Goal: Transaction & Acquisition: Purchase product/service

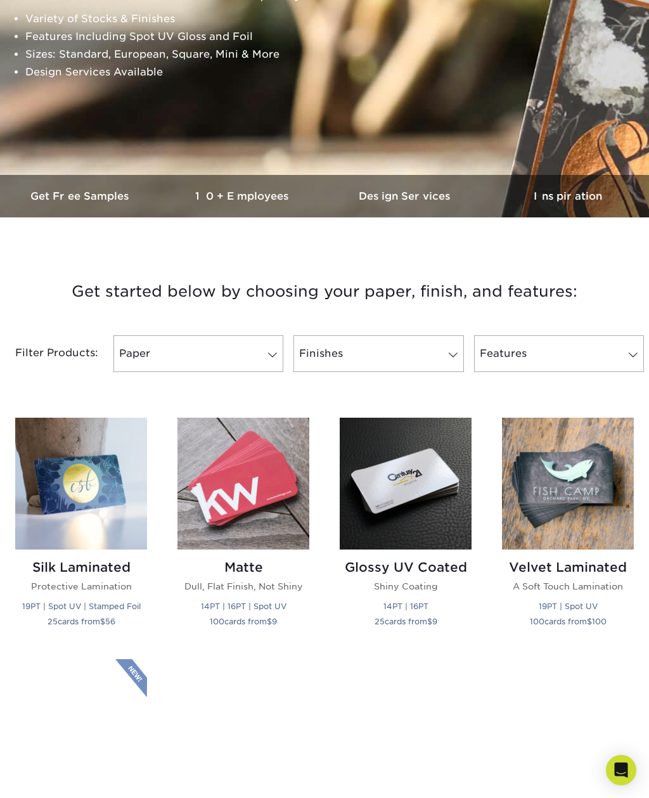
scroll to position [268, 0]
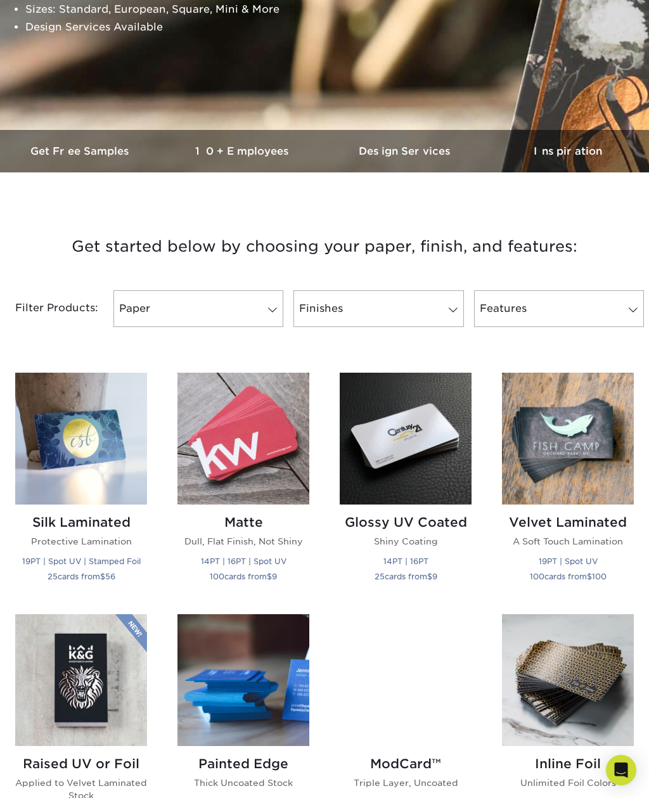
click at [434, 309] on link "Finishes" at bounding box center [378, 308] width 170 height 37
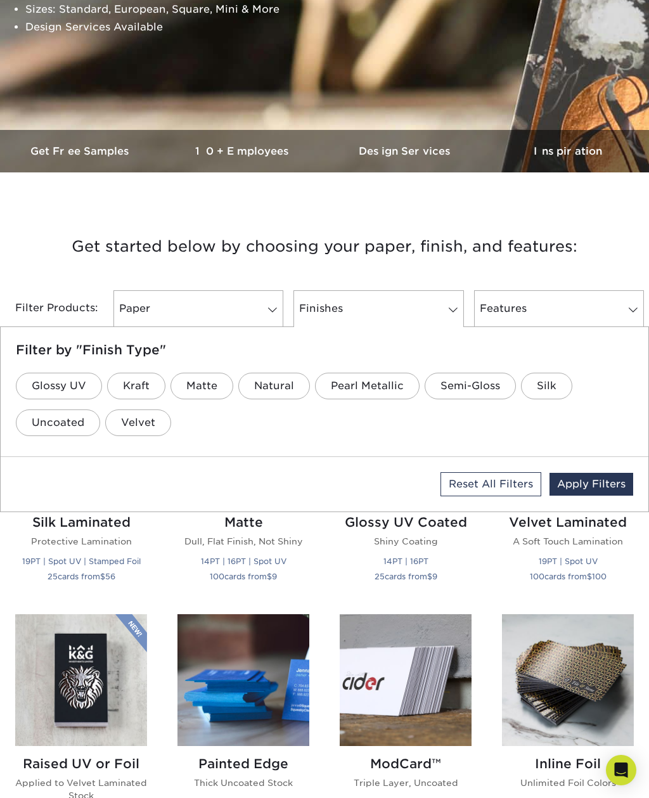
click at [266, 315] on link "Paper" at bounding box center [198, 308] width 170 height 37
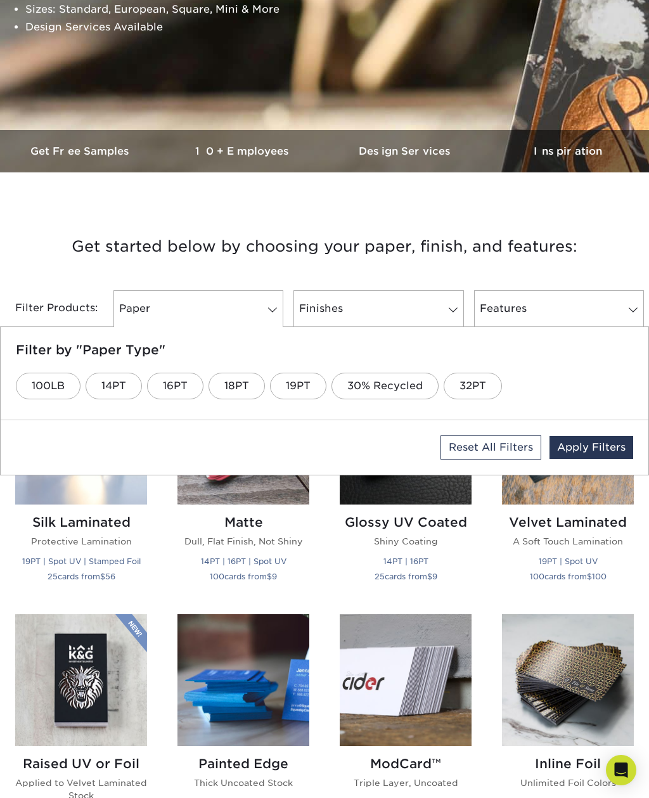
click at [233, 390] on link "18PT" at bounding box center [237, 386] width 56 height 27
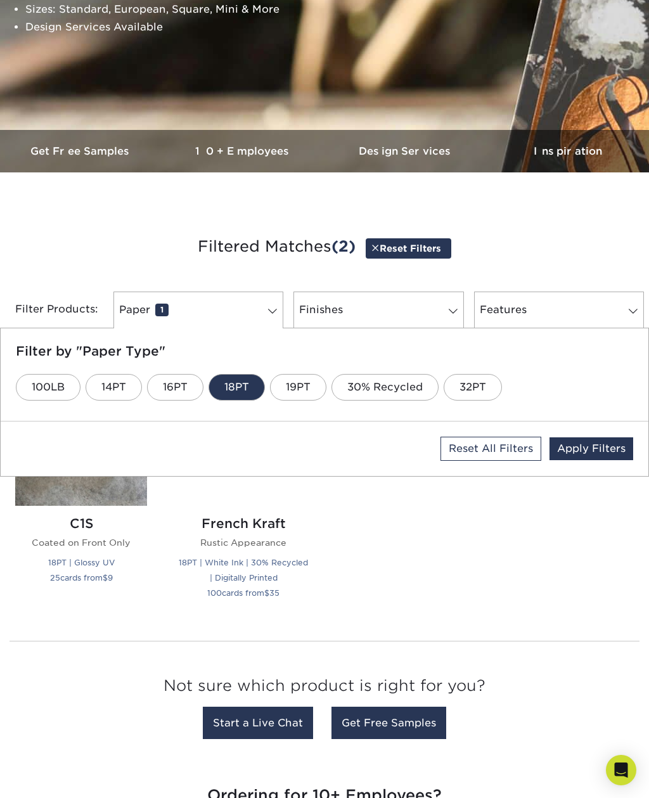
click at [411, 321] on link "Finishes 0" at bounding box center [378, 310] width 170 height 37
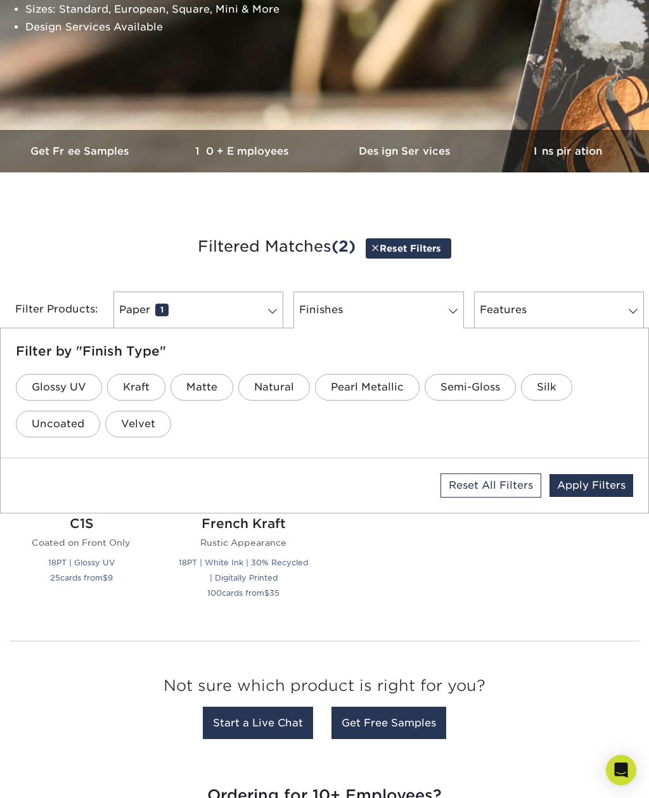
click at [600, 320] on link "Features 0" at bounding box center [559, 310] width 170 height 37
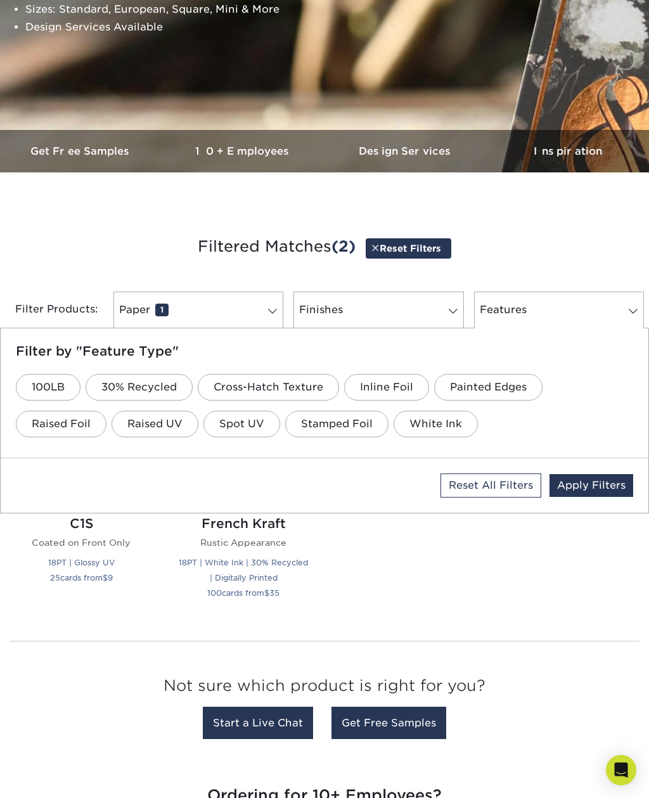
click at [86, 428] on link "Raised Foil" at bounding box center [61, 424] width 91 height 27
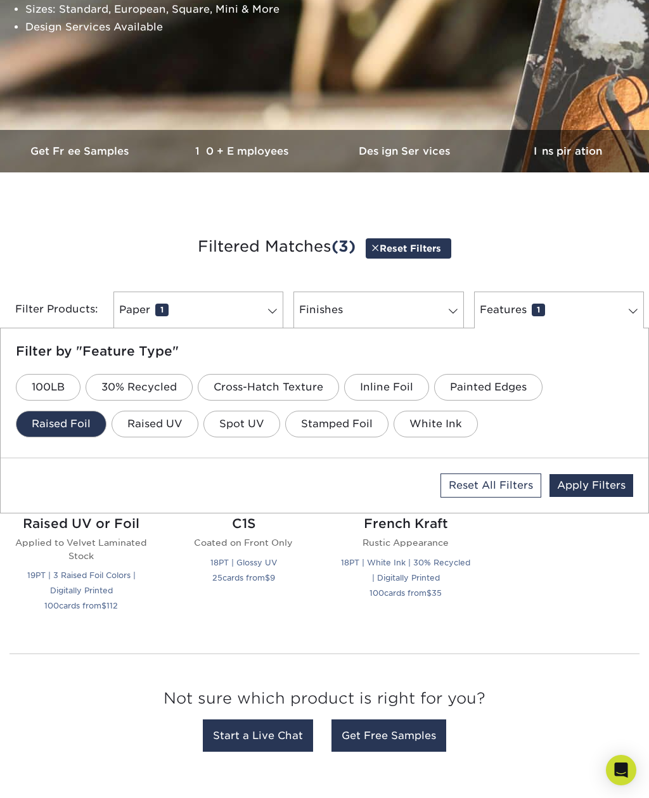
click at [372, 310] on link "Finishes 0" at bounding box center [378, 310] width 170 height 37
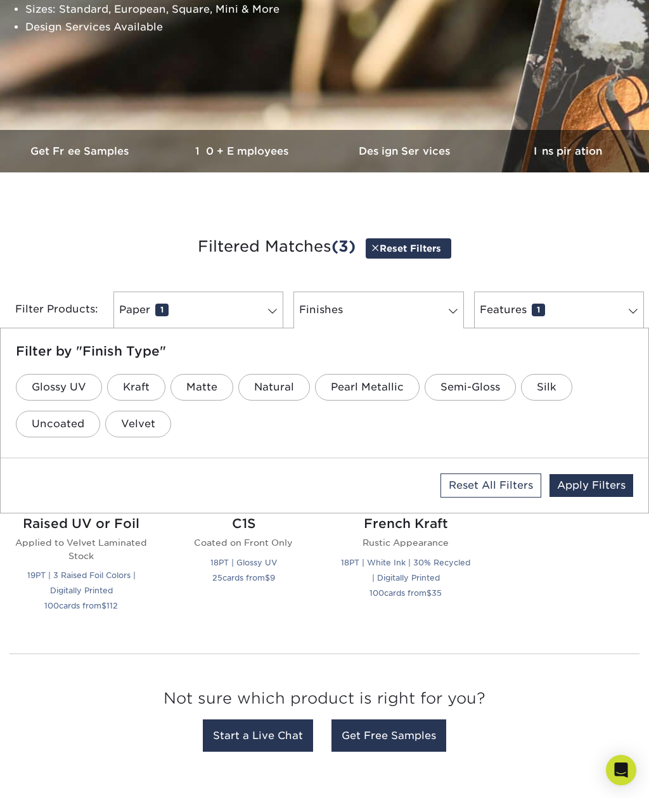
click at [215, 395] on link "Matte" at bounding box center [201, 387] width 63 height 27
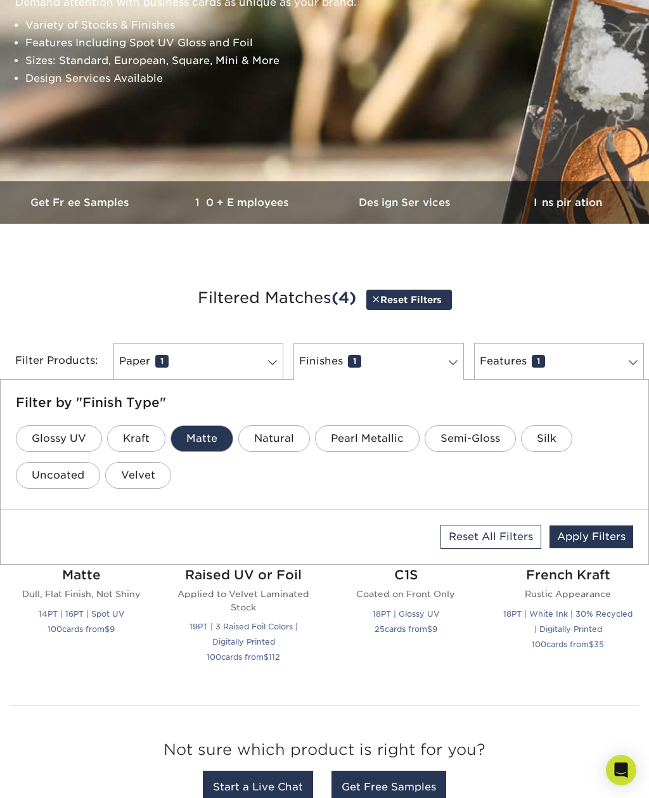
scroll to position [215, 0]
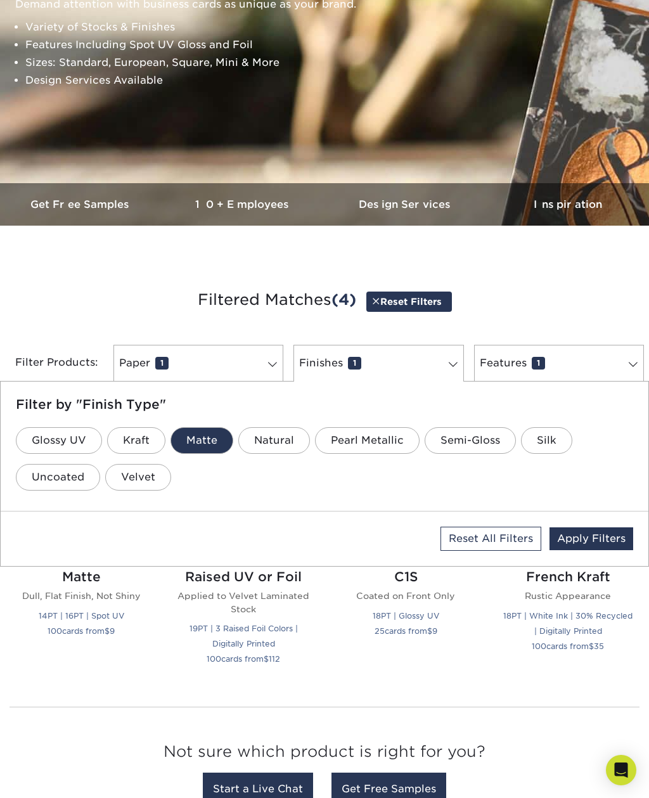
click at [615, 536] on link "Apply Filters" at bounding box center [591, 538] width 84 height 23
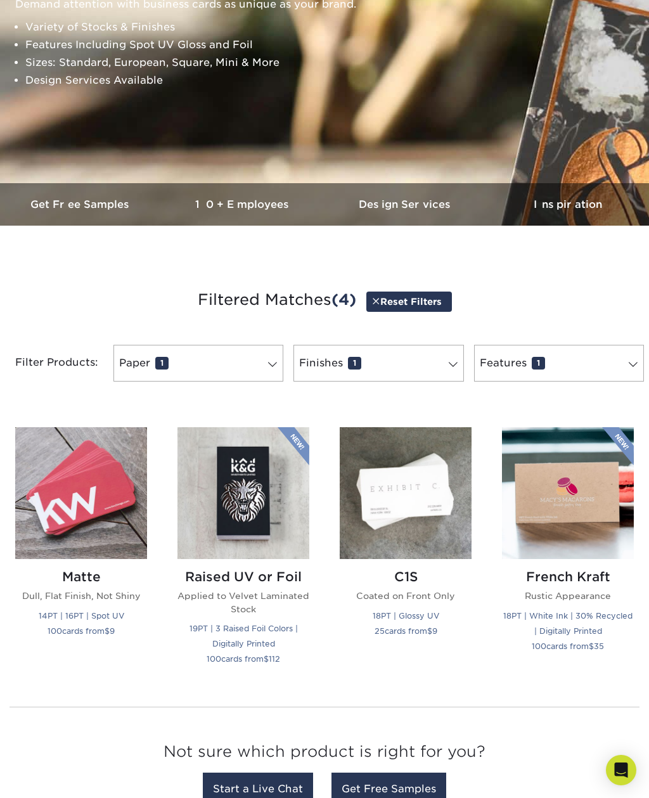
click at [258, 512] on img at bounding box center [243, 493] width 132 height 132
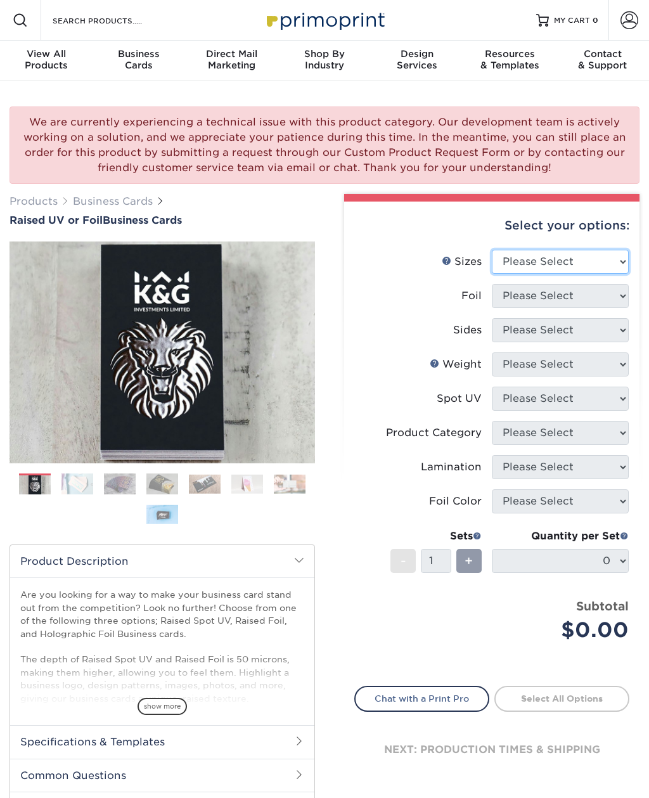
click at [625, 269] on select "Please Select 2" x 3.5" - Standard" at bounding box center [560, 262] width 137 height 24
select select "2.00x3.50"
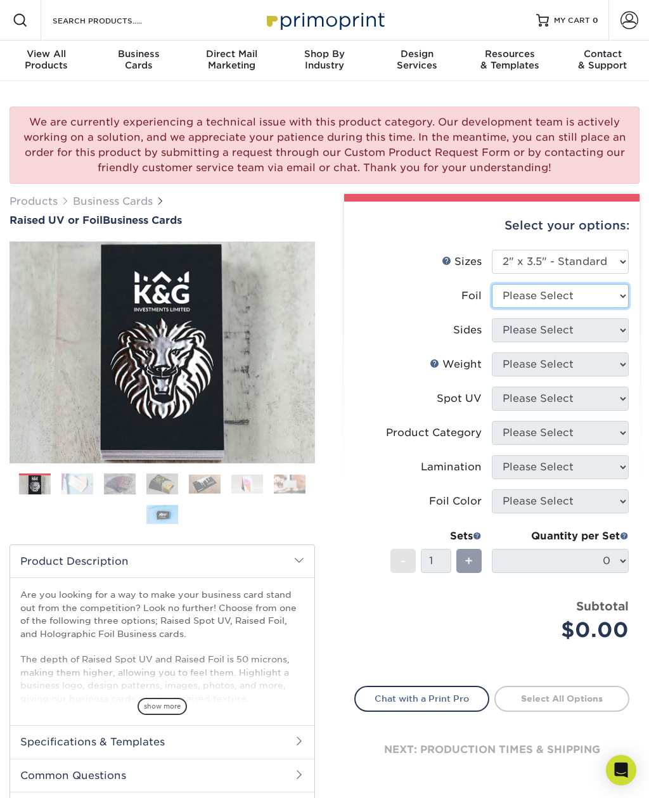
click at [625, 292] on select "Please Select No Yes" at bounding box center [560, 296] width 137 height 24
select select "1"
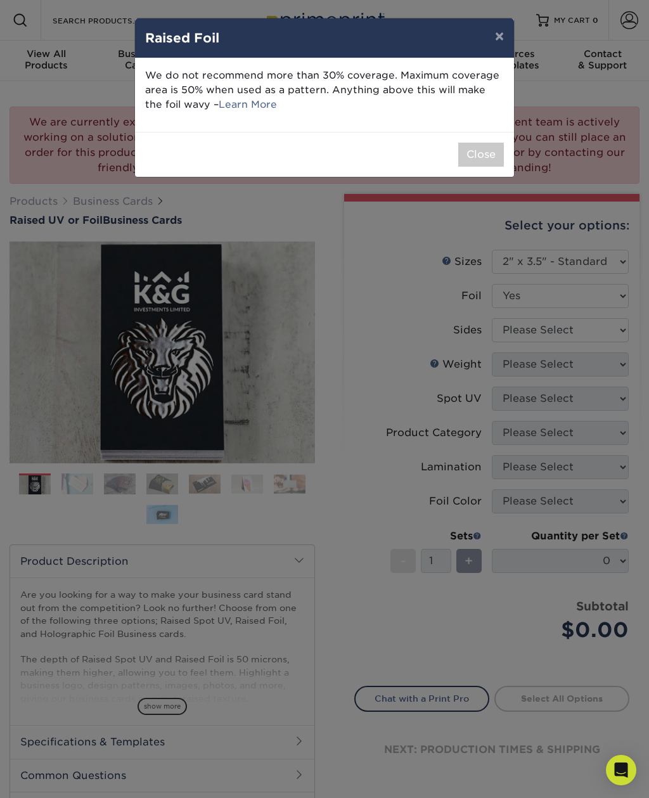
click at [489, 147] on button "Close" at bounding box center [481, 155] width 46 height 24
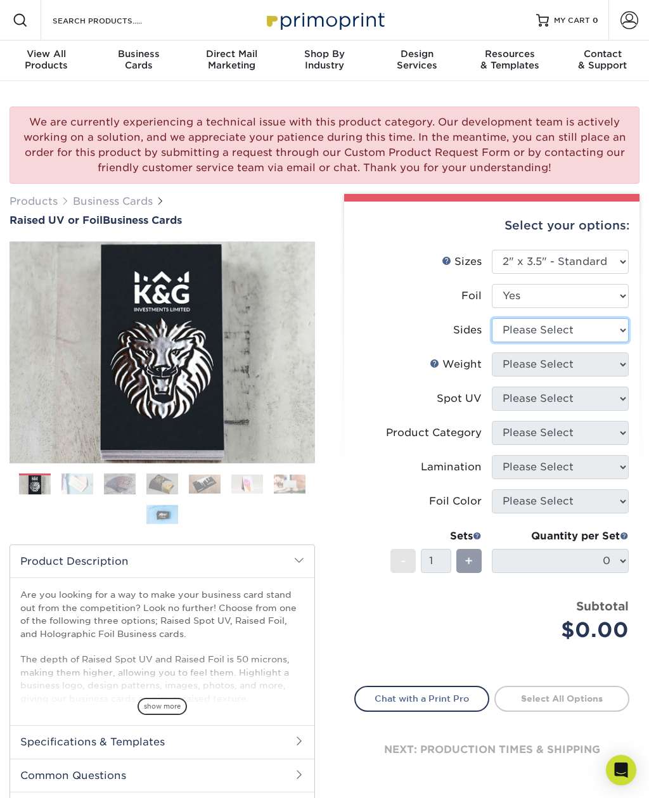
click at [617, 328] on select "Please Select Print Both Sides - Foil Both Sides Print Both Sides - Foil Front …" at bounding box center [560, 330] width 137 height 24
select select "e9e9dfb3-fba1-4d60-972c-fd9ca5904d33"
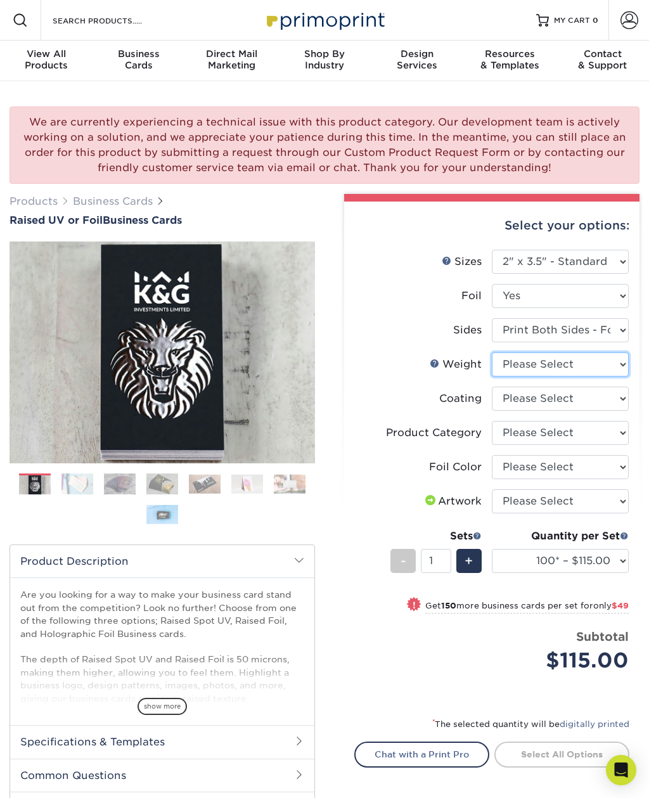
click at [619, 364] on select "Please Select 16PT" at bounding box center [560, 364] width 137 height 24
select select "16PT"
click at [625, 398] on select at bounding box center [560, 399] width 137 height 24
select select "3e7618de-abca-4bda-9f97-8b9129e913d8"
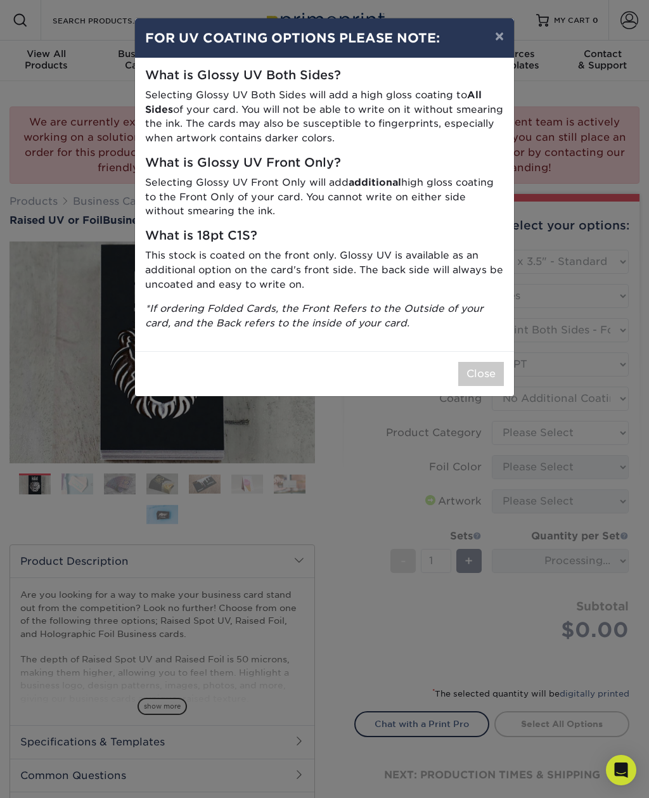
click at [496, 366] on button "Close" at bounding box center [481, 374] width 46 height 24
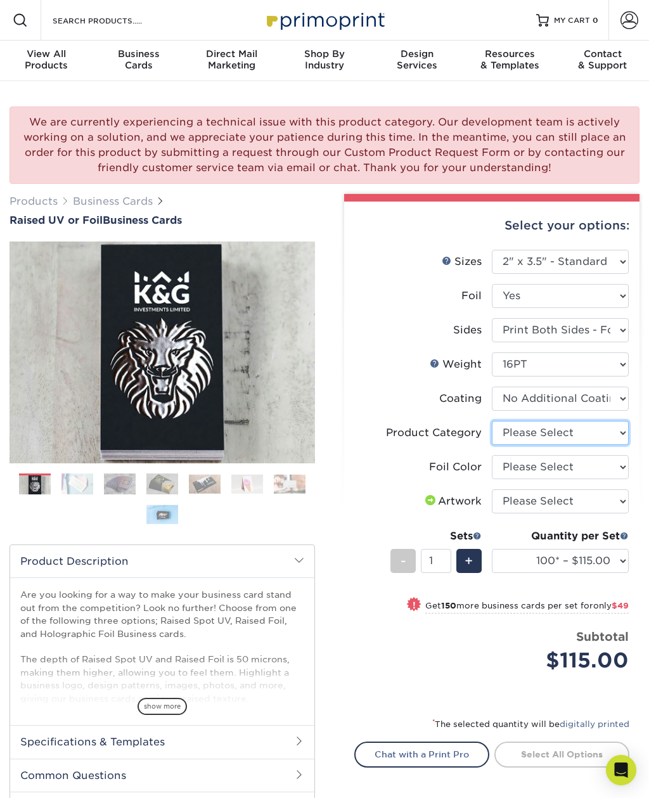
click at [621, 433] on select "Please Select Business Cards" at bounding box center [560, 433] width 137 height 24
select select "3b5148f1-0588-4f88-a218-97bcfdce65c1"
click at [619, 466] on select "Please Select Silver Foil Gold Foil Holographic Foil" at bounding box center [560, 467] width 137 height 24
select select "a834dd52-fe06-4ed6-9a86-5bd3c2d02515"
click at [624, 497] on select "Please Select I will upload files I need a design - $100" at bounding box center [560, 501] width 137 height 24
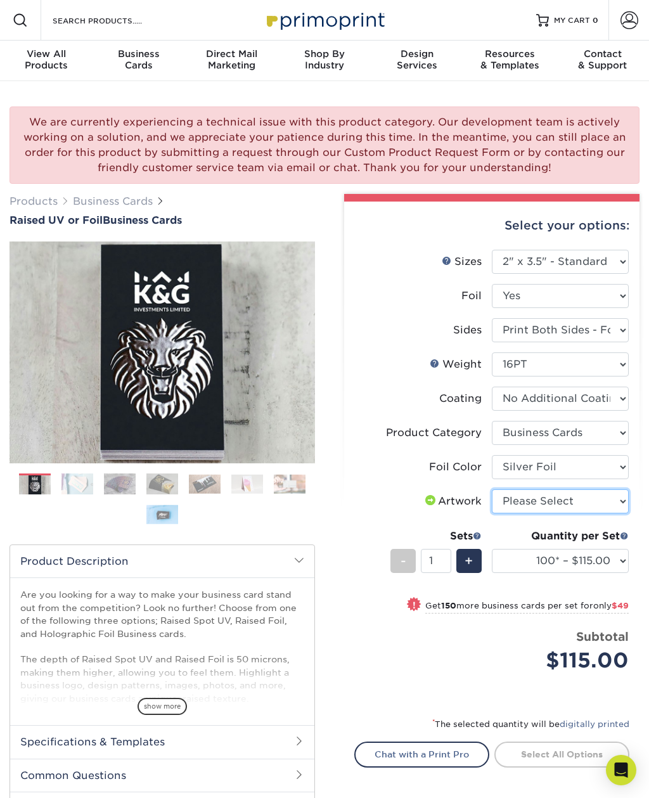
select select "upload"
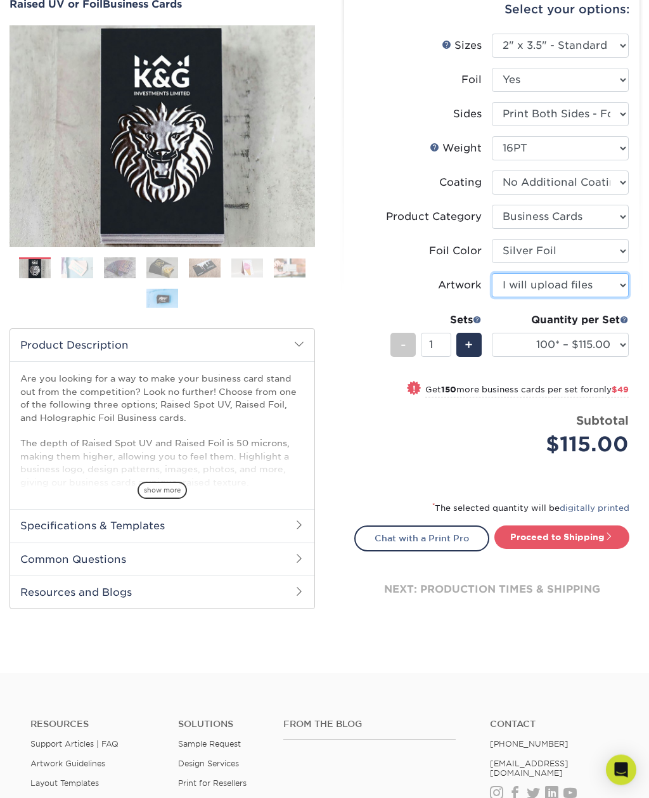
scroll to position [216, 0]
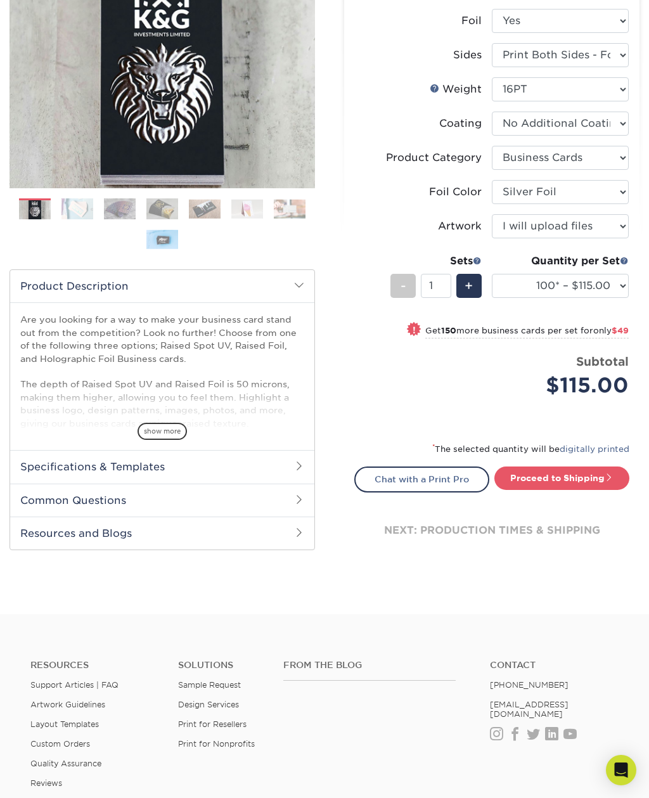
click at [594, 474] on link "Proceed to Shipping" at bounding box center [561, 477] width 135 height 23
type input "Set 1"
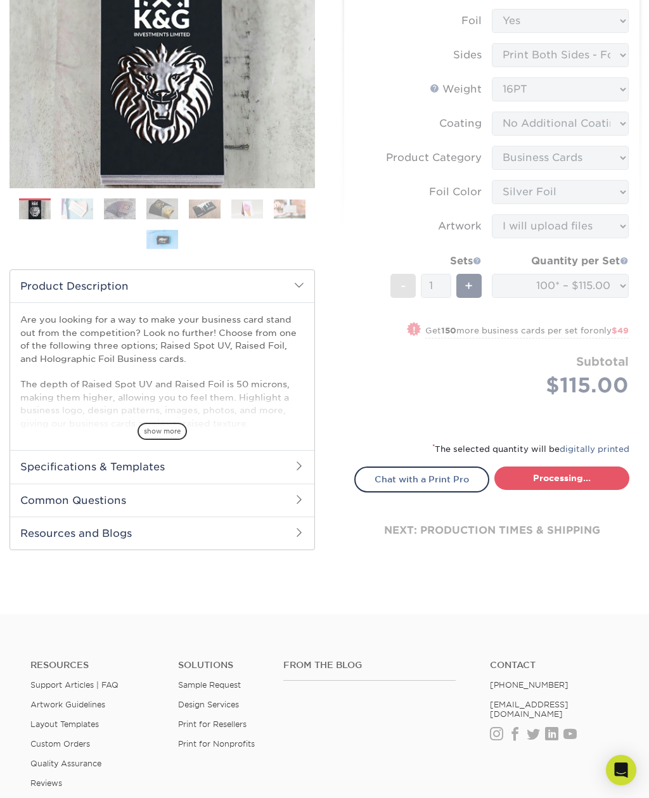
select select "1865d784-4a65-4fa5-88ce-3beae895d184"
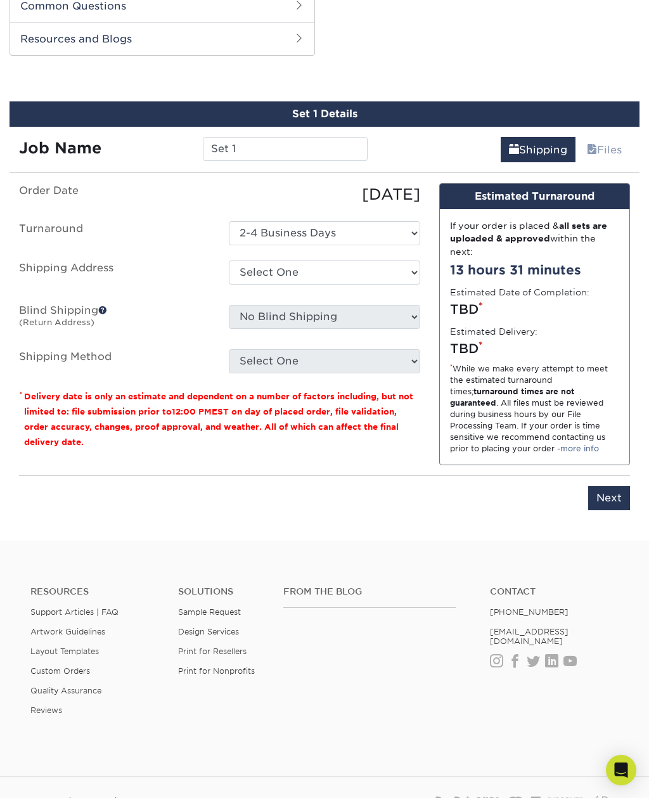
scroll to position [774, 0]
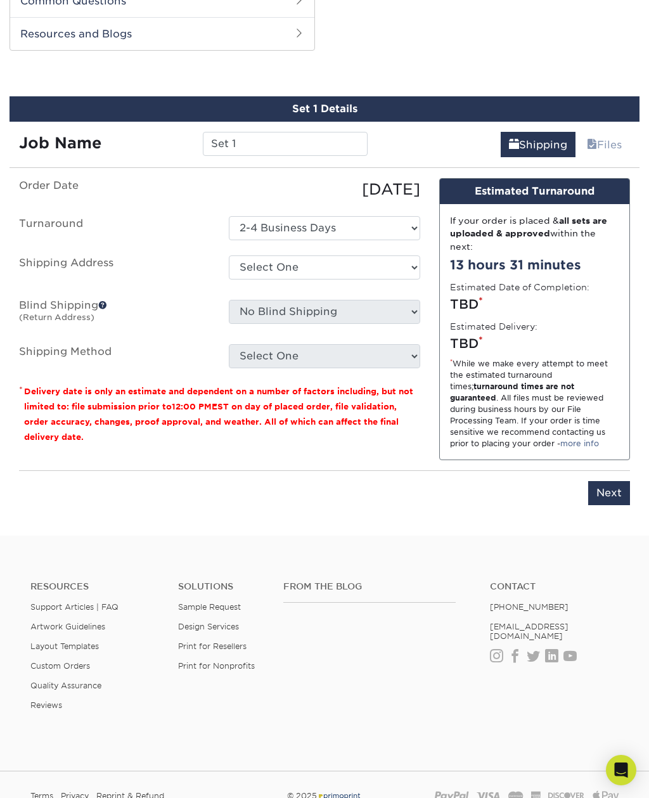
click at [109, 300] on label "Blind Shipping (Return Address)" at bounding box center [115, 314] width 210 height 29
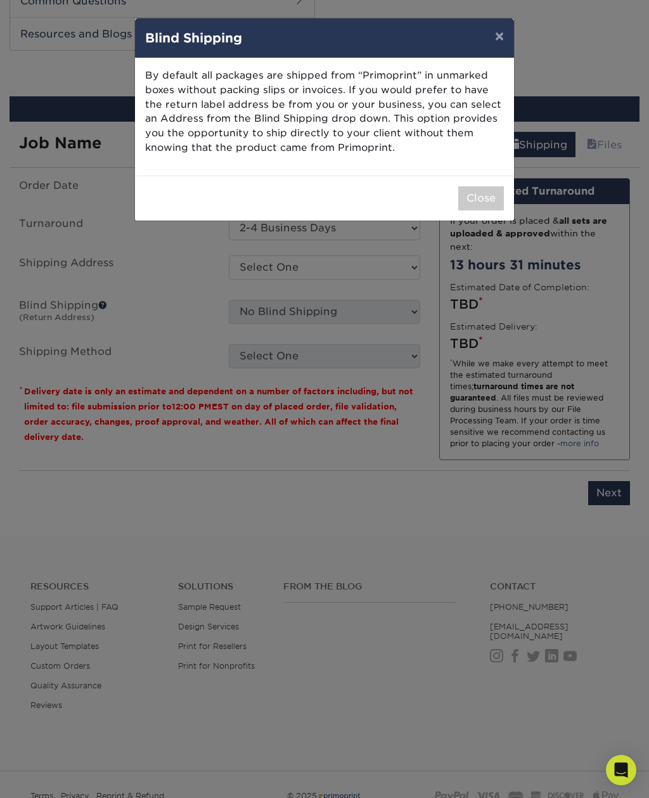
click at [494, 44] on button "×" at bounding box center [499, 35] width 29 height 35
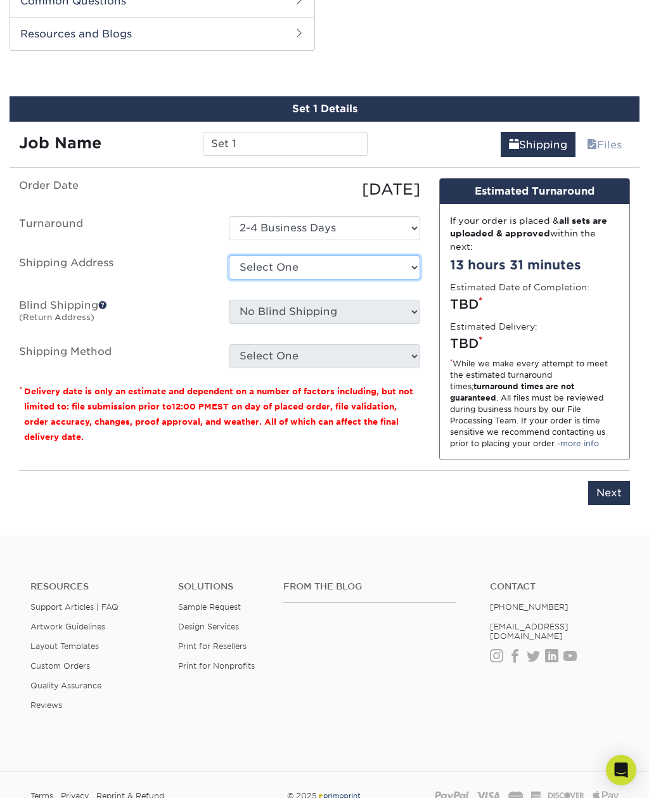
click at [371, 257] on select "Select One + Add New Address - Login" at bounding box center [324, 267] width 191 height 24
select select "newaddress"
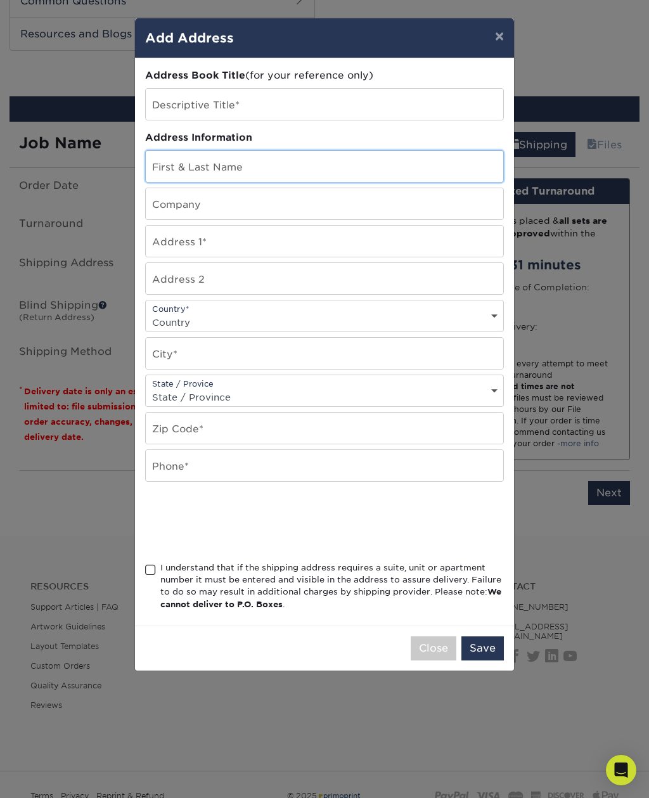
click at [353, 179] on input "text" at bounding box center [324, 166] width 357 height 31
type input "[PERSON_NAME]"
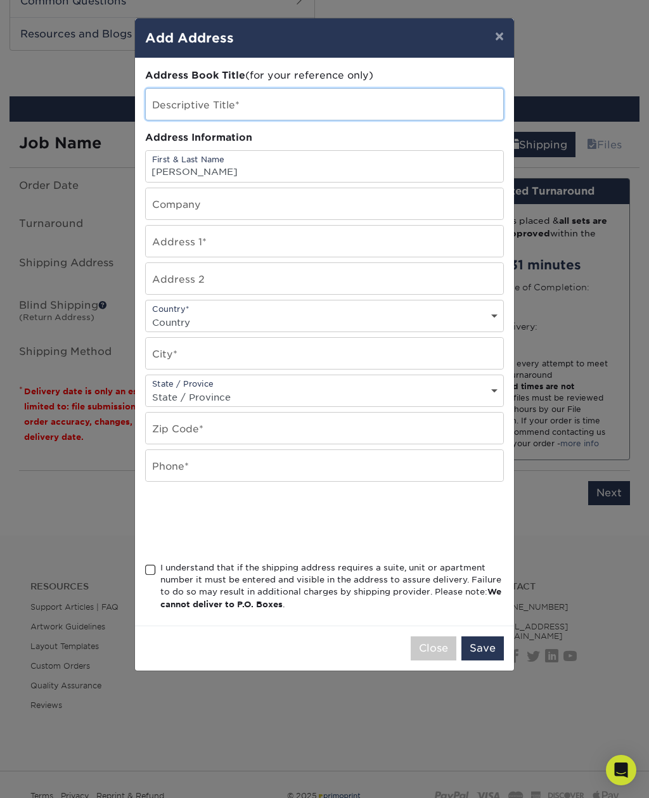
click at [326, 102] on input "text" at bounding box center [324, 104] width 357 height 31
type input "Home"
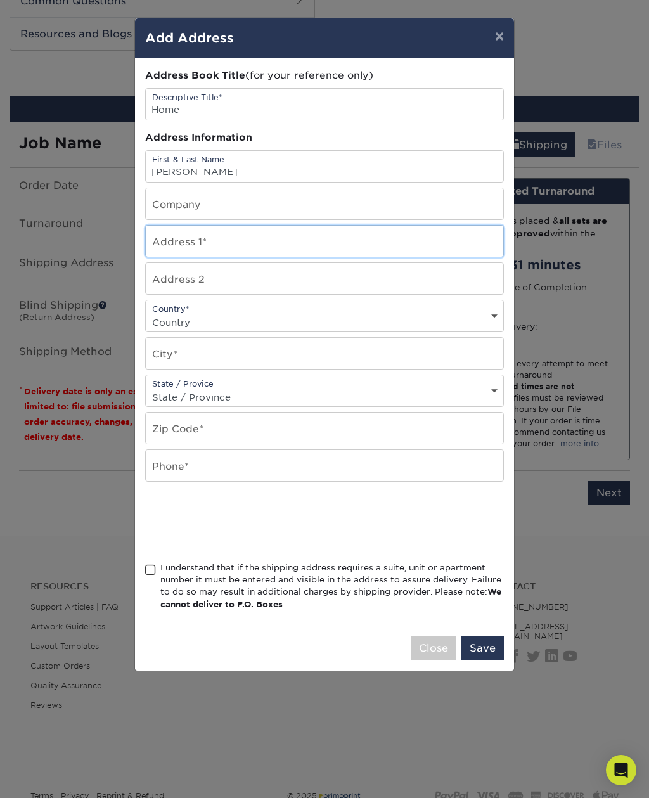
click at [239, 248] on input "text" at bounding box center [324, 241] width 357 height 31
type input "[STREET_ADDRESS]"
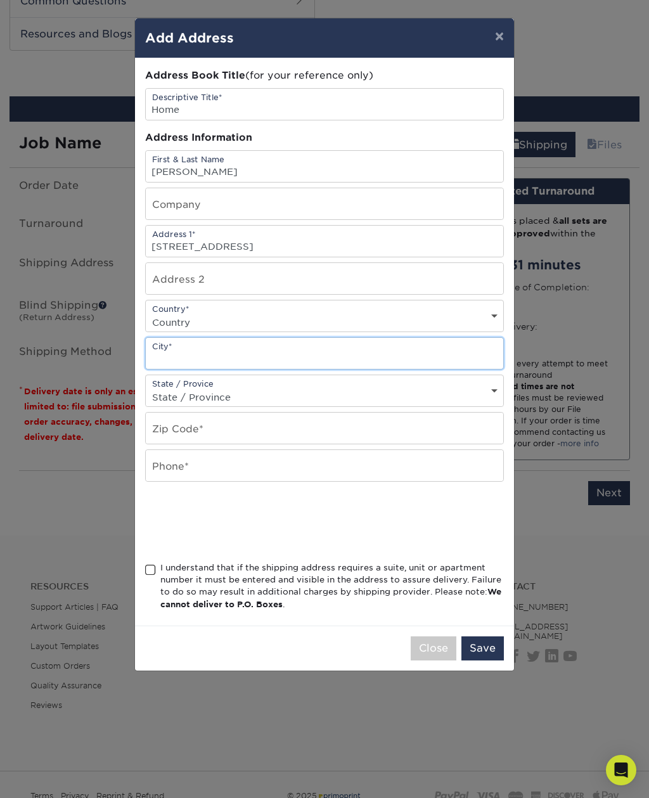
type input "North Las Vegas"
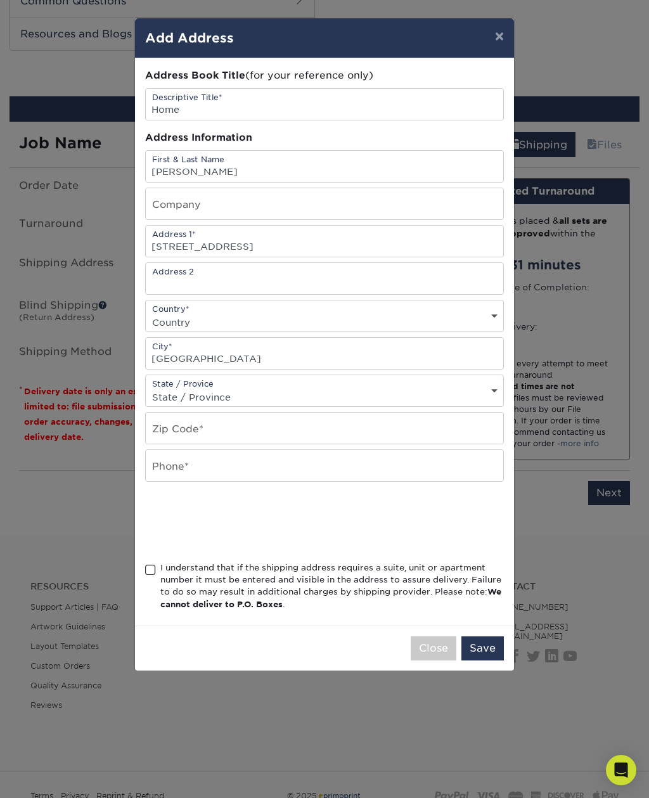
click at [288, 321] on select "Country United States Canada ----------------------------- Afghanistan Albania …" at bounding box center [324, 322] width 357 height 18
select select "US"
click at [271, 401] on select "State / Province Alabama Alaska Arizona Arkansas California Colorado Connecticu…" at bounding box center [324, 397] width 357 height 18
select select "NV"
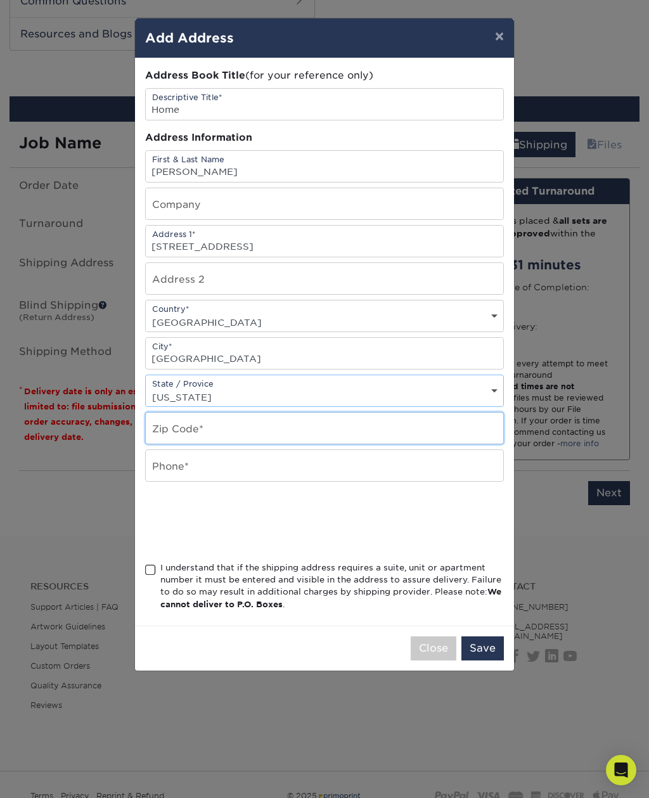
click at [217, 428] on input "text" at bounding box center [324, 428] width 357 height 31
type input "89084"
click at [252, 478] on input "text" at bounding box center [324, 465] width 357 height 31
type input "7022870764"
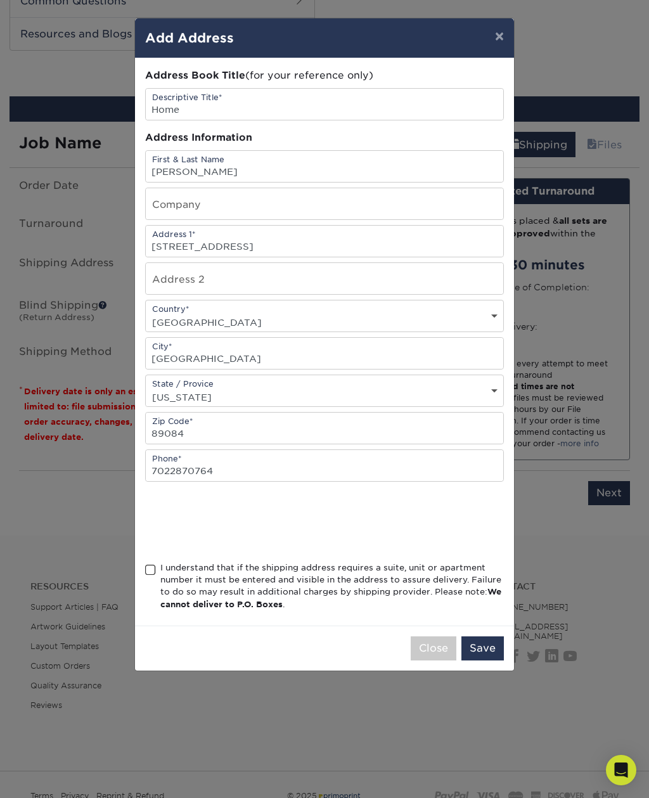
click at [165, 580] on div "I understand that if the shipping address requires a suite, unit or apartment n…" at bounding box center [332, 586] width 344 height 49
click at [0, 0] on input "I understand that if the shipping address requires a suite, unit or apartment n…" at bounding box center [0, 0] width 0 height 0
click at [479, 653] on button "Save" at bounding box center [482, 648] width 42 height 24
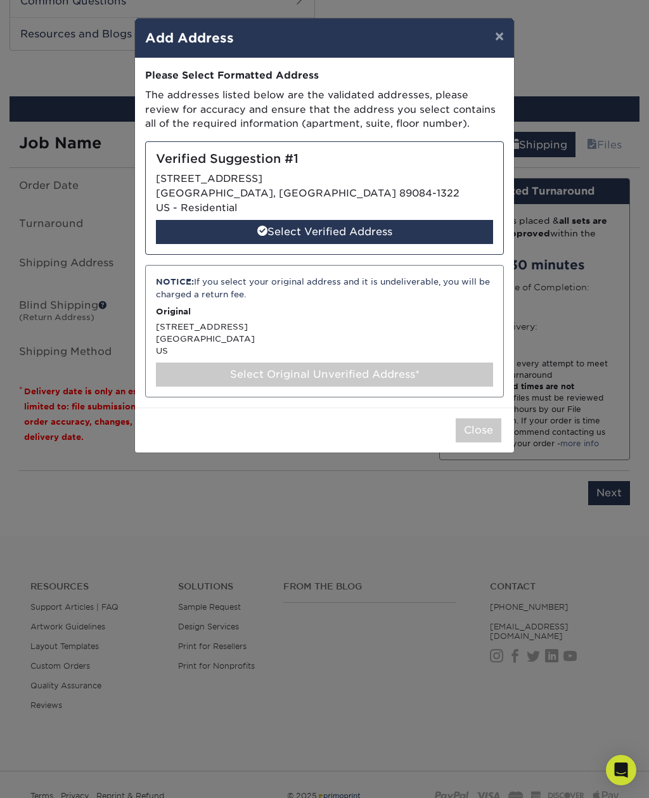
click at [423, 220] on div "Select Verified Address" at bounding box center [324, 232] width 337 height 24
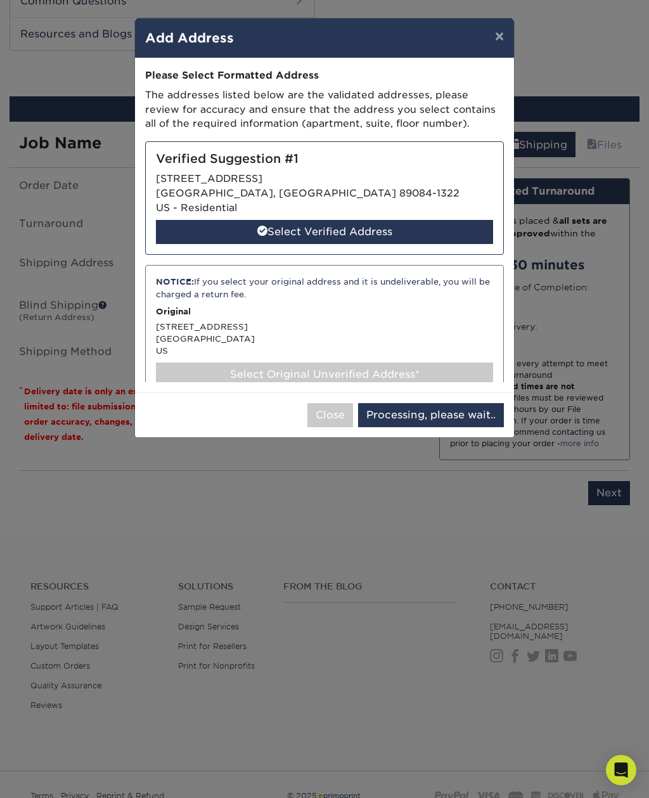
select select "285012"
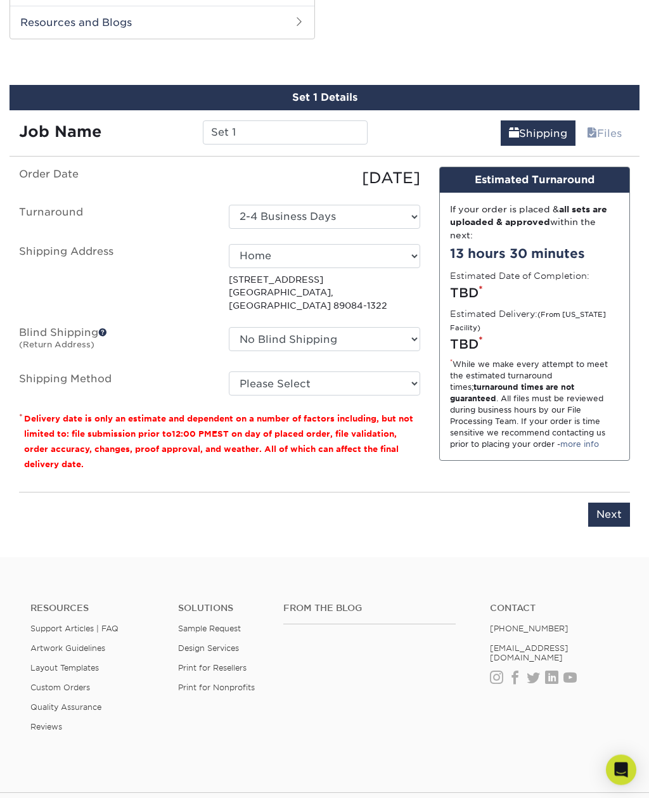
scroll to position [786, 0]
click at [396, 371] on select "Please Select Ground Shipping (+$7.84) 3 Day Shipping Service (+$20.07) 2 Day A…" at bounding box center [324, 383] width 191 height 24
select select "03"
click at [614, 503] on input "Next" at bounding box center [609, 515] width 42 height 24
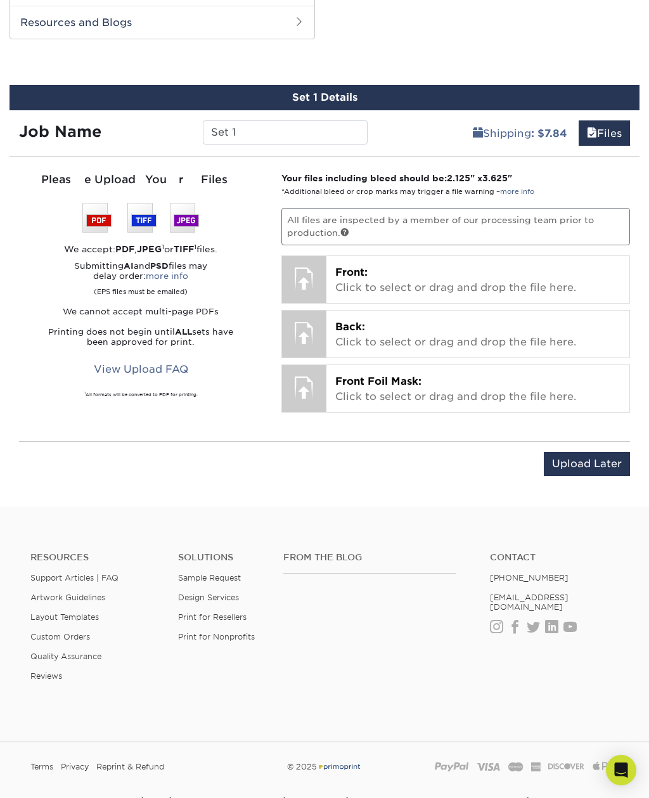
click at [493, 289] on p "Front: Click to select or drag and drop the file here." at bounding box center [477, 280] width 285 height 30
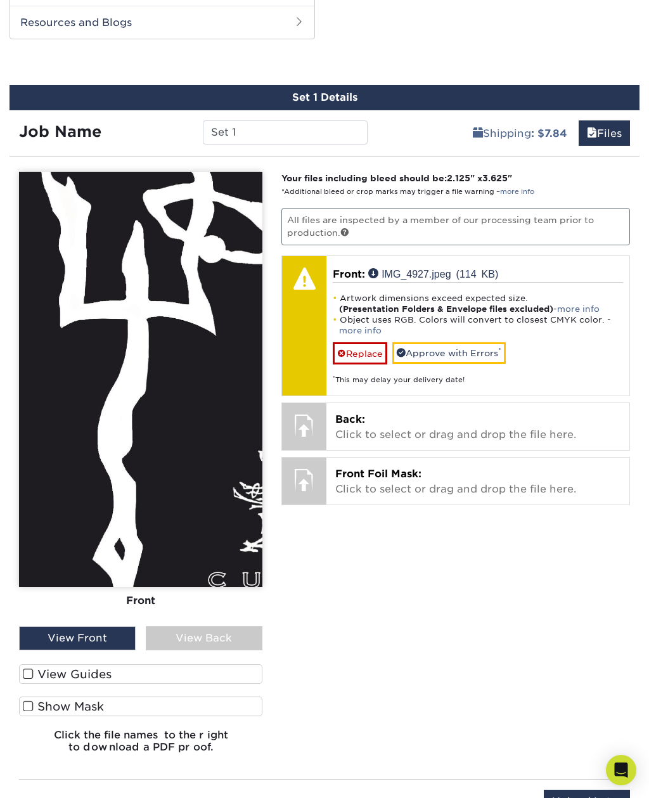
click at [183, 468] on img at bounding box center [140, 379] width 243 height 415
click at [188, 638] on div "View Back" at bounding box center [204, 638] width 117 height 24
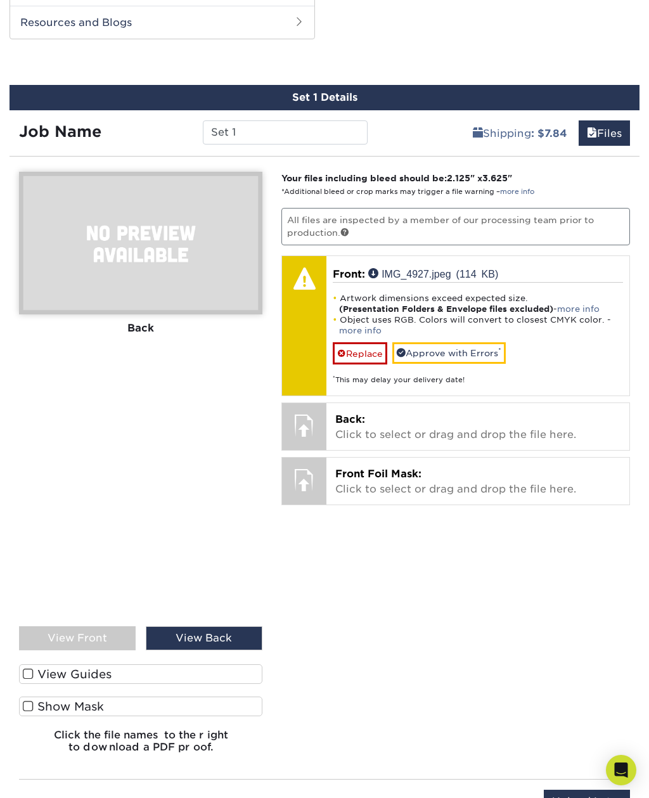
click at [110, 633] on div "View Front" at bounding box center [77, 638] width 117 height 24
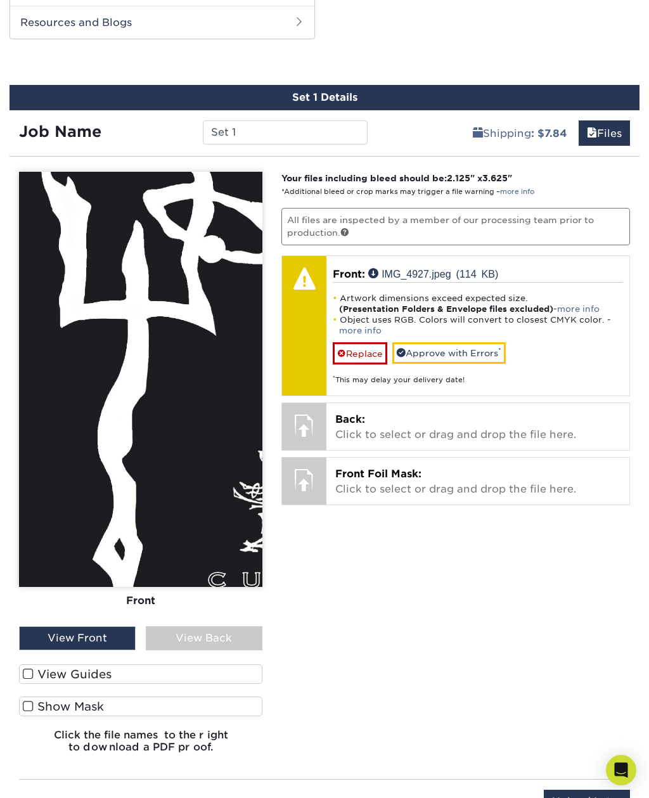
click at [40, 669] on label "View Guides" at bounding box center [140, 674] width 243 height 20
click at [0, 0] on input "View Guides" at bounding box center [0, 0] width 0 height 0
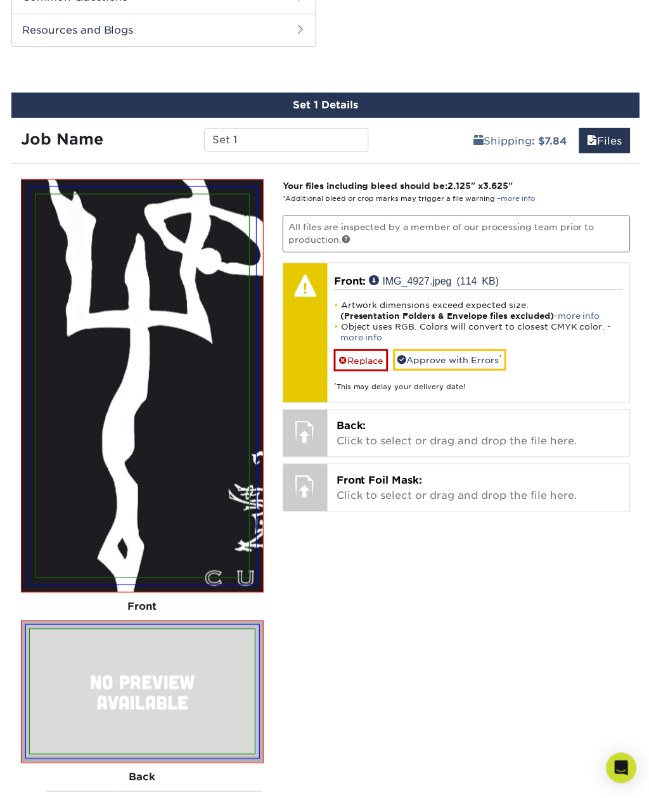
scroll to position [788, 0]
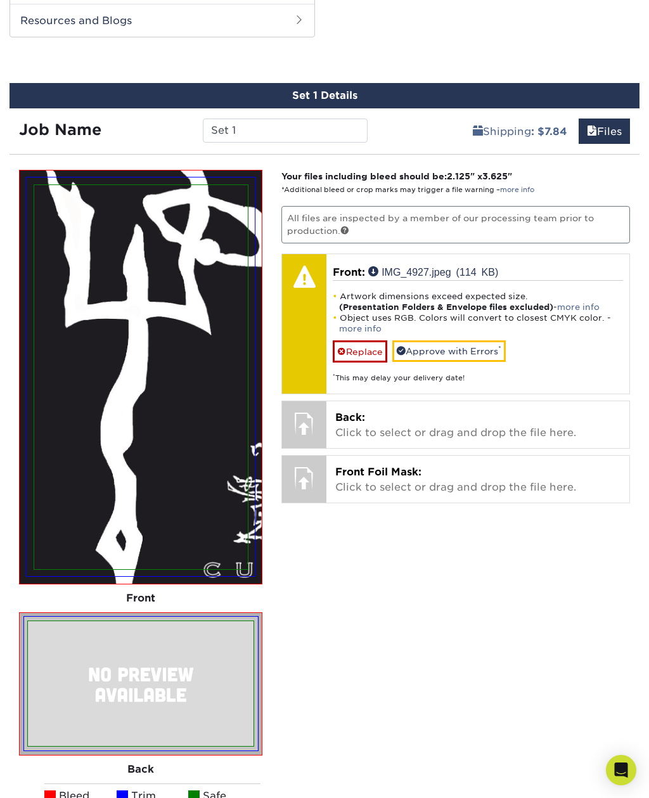
click at [222, 526] on img at bounding box center [141, 377] width 214 height 385
click at [219, 541] on img at bounding box center [141, 377] width 214 height 385
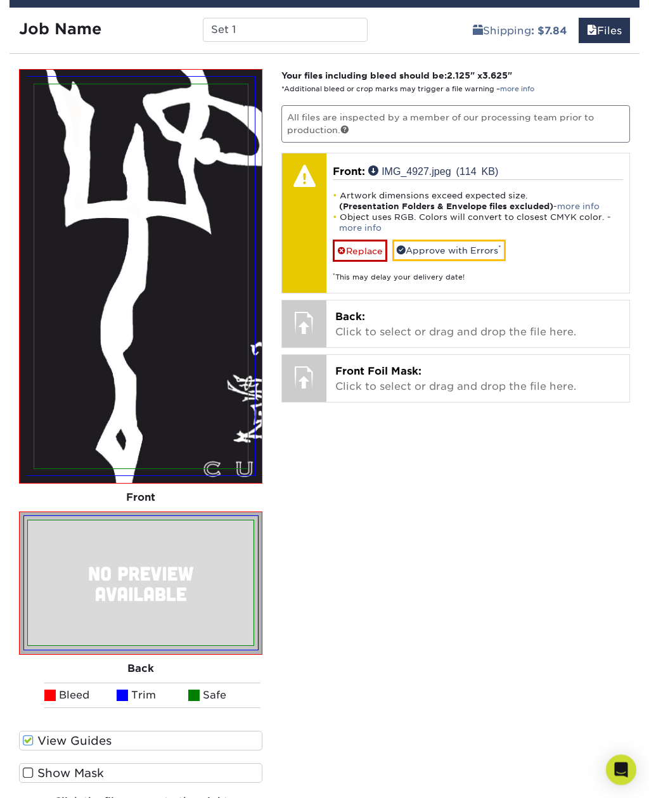
scroll to position [884, 0]
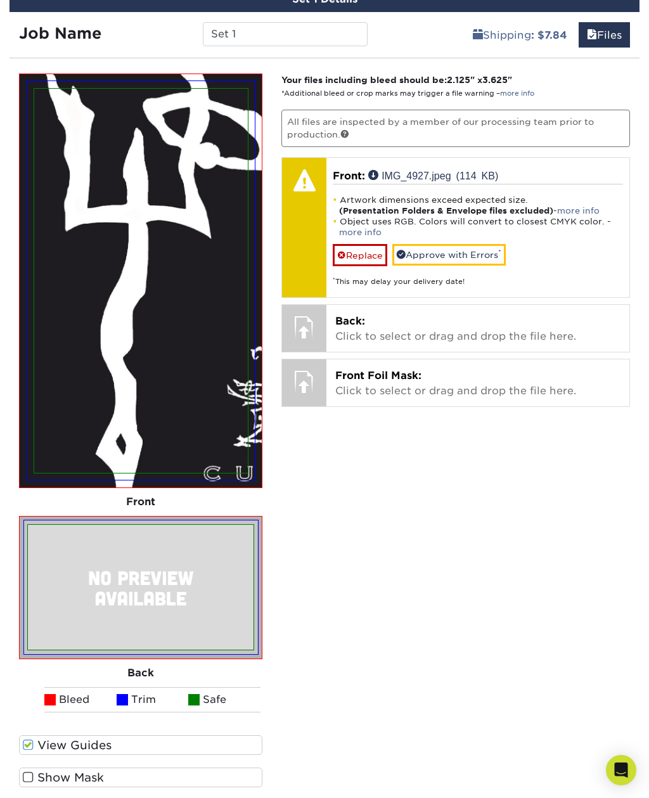
click at [210, 435] on img at bounding box center [141, 281] width 214 height 385
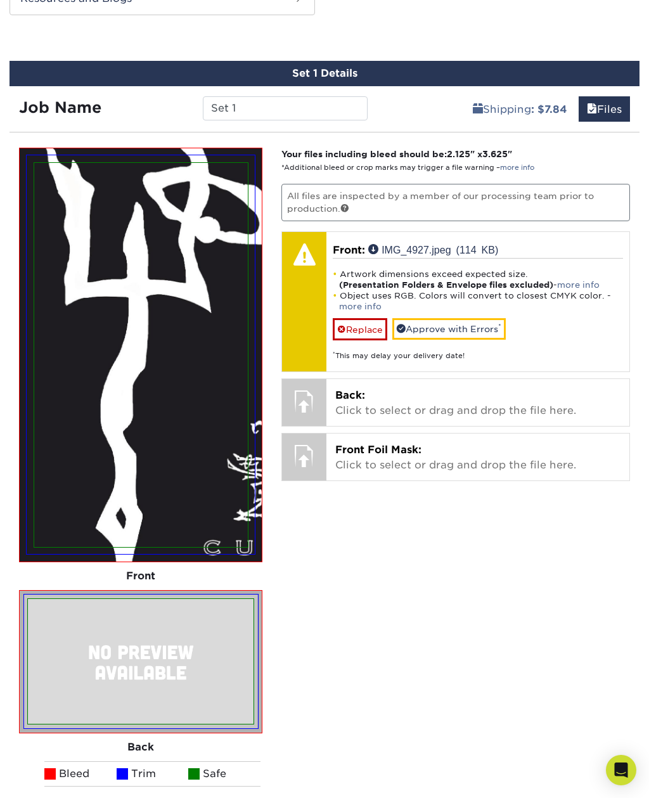
scroll to position [803, 0]
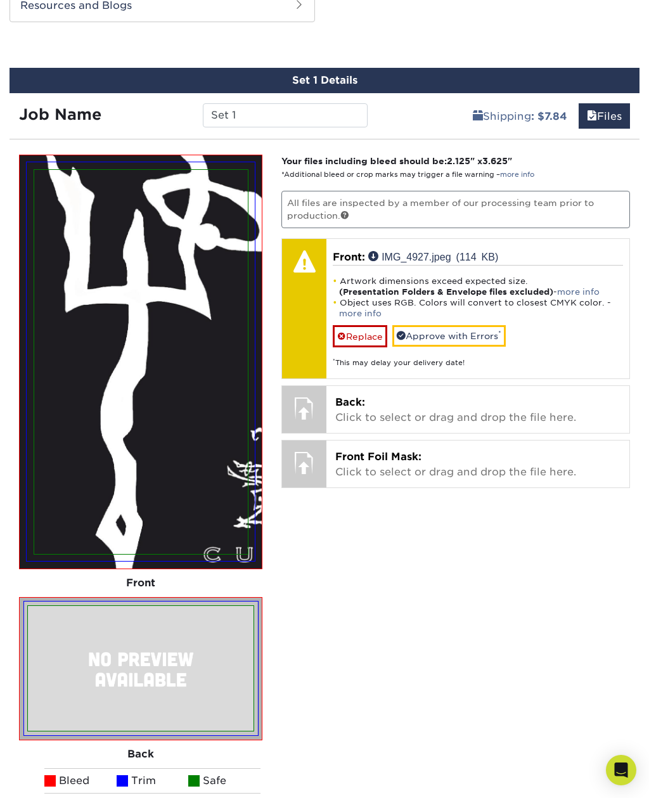
click at [177, 502] on img at bounding box center [141, 362] width 214 height 385
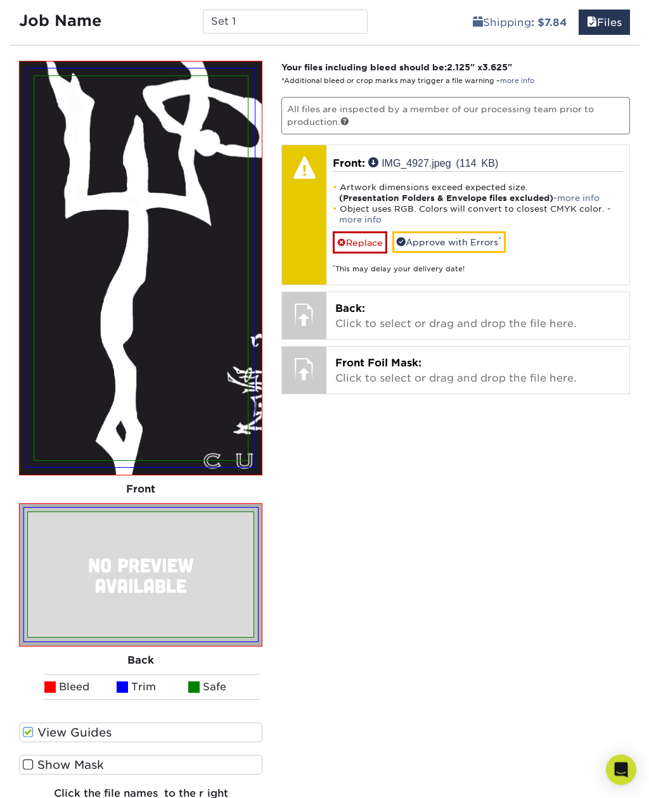
scroll to position [897, 0]
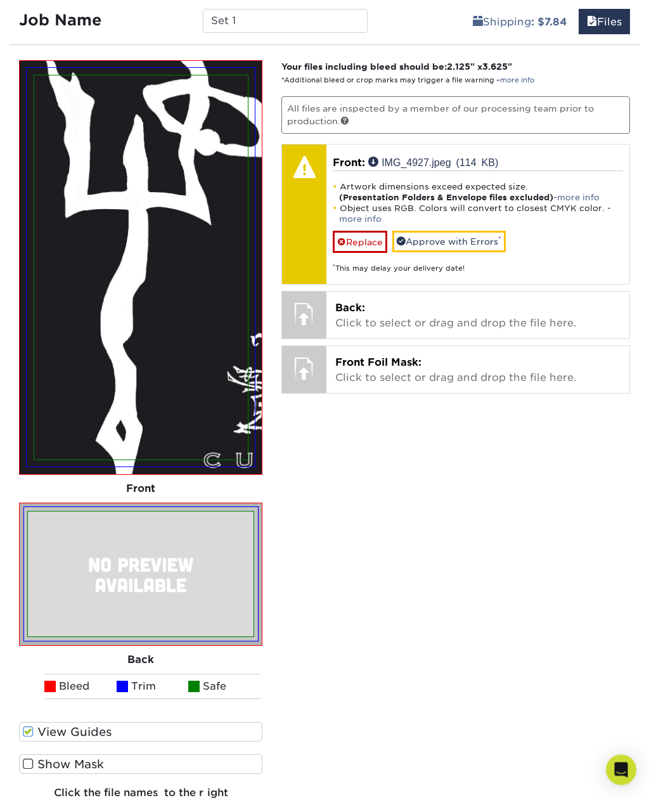
click at [249, 466] on img at bounding box center [141, 267] width 242 height 413
click at [252, 450] on img at bounding box center [141, 267] width 228 height 399
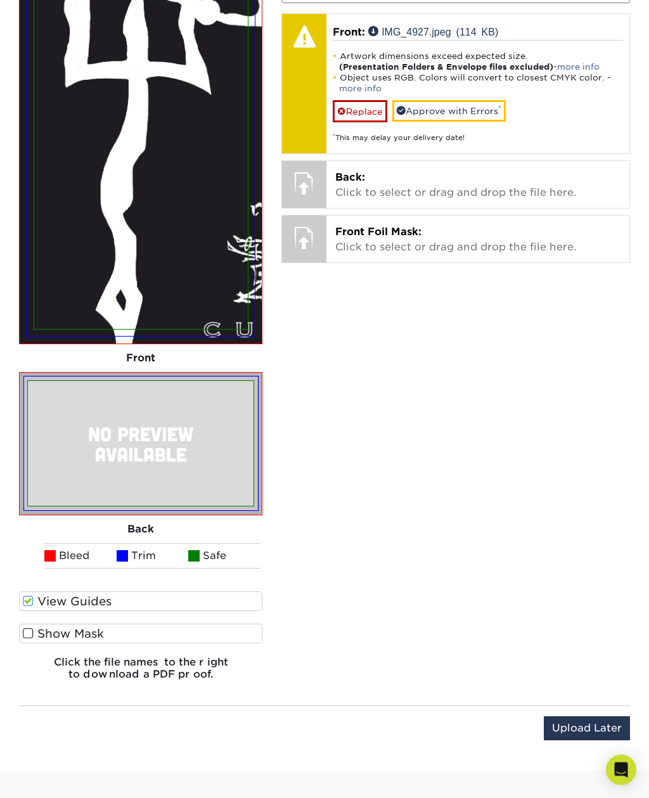
click at [26, 628] on span at bounding box center [28, 634] width 11 height 12
click at [0, 0] on input "Show Mask" at bounding box center [0, 0] width 0 height 0
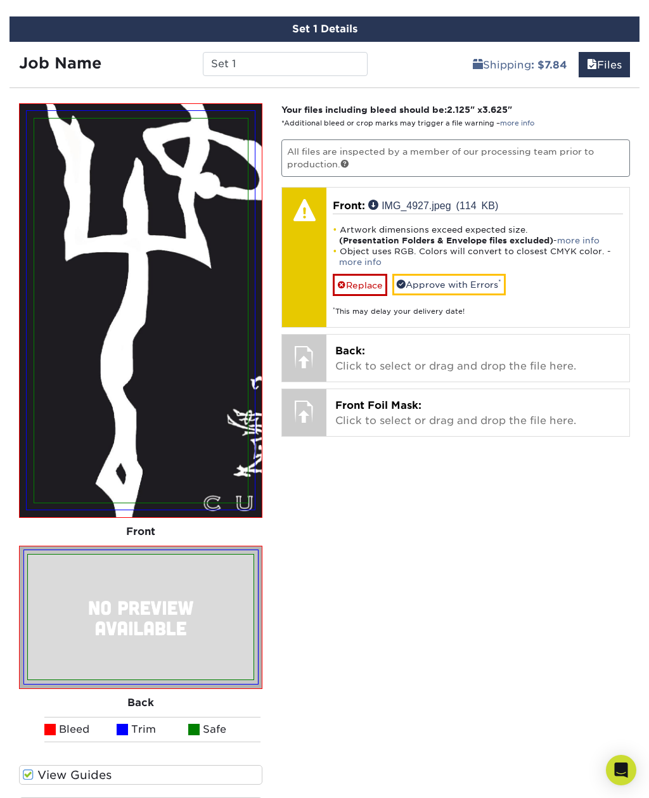
scroll to position [845, 0]
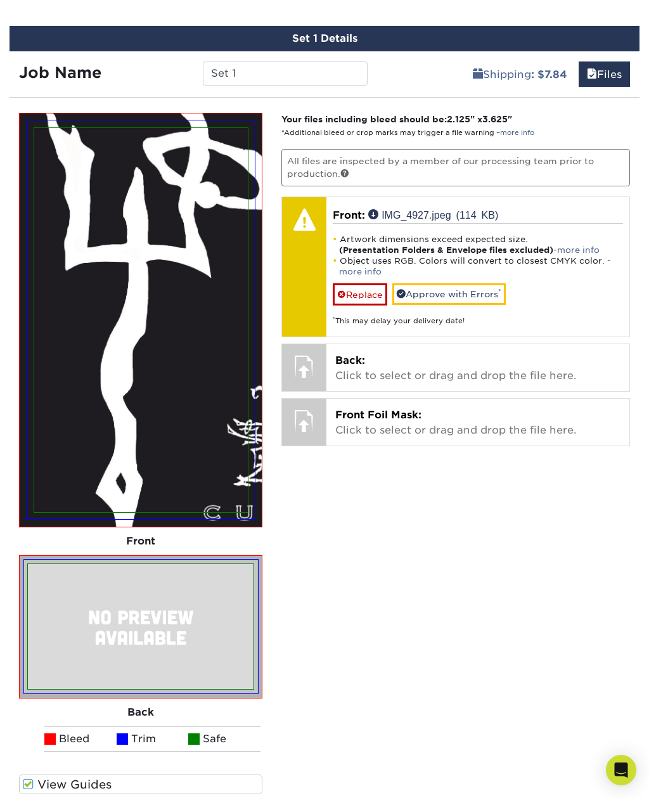
click at [232, 504] on img at bounding box center [141, 320] width 214 height 385
click at [236, 515] on img at bounding box center [141, 319] width 228 height 399
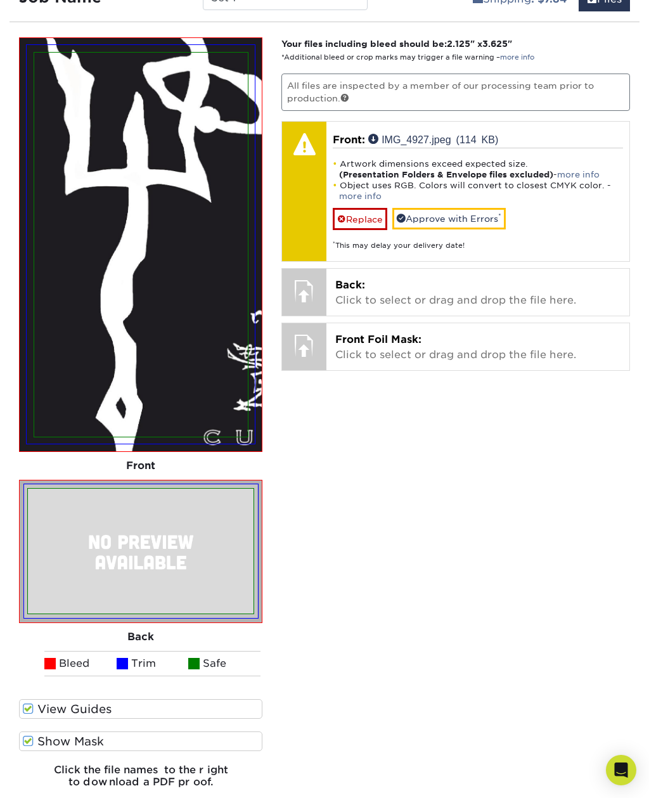
scroll to position [918, 0]
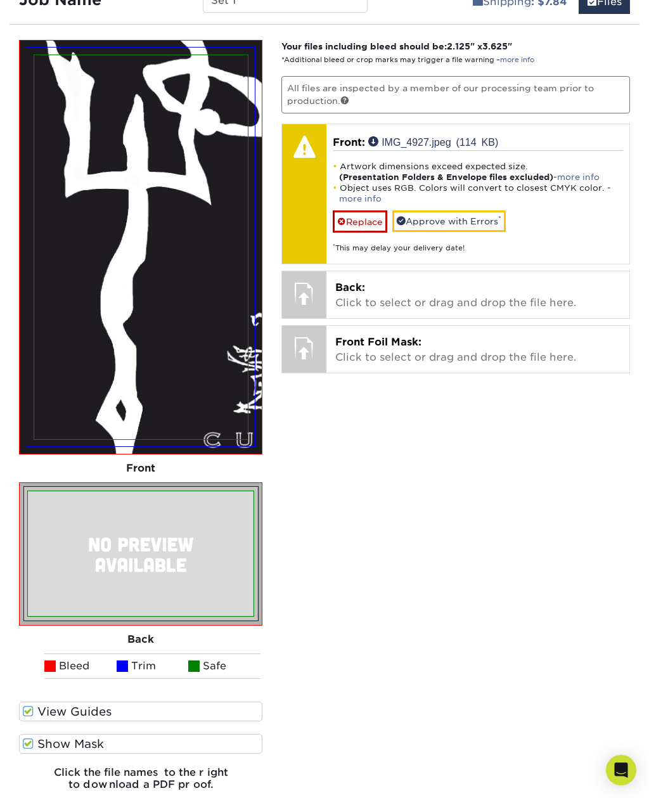
click at [133, 655] on li "Trim" at bounding box center [153, 665] width 72 height 25
click at [89, 662] on li "Bleed" at bounding box center [80, 665] width 72 height 25
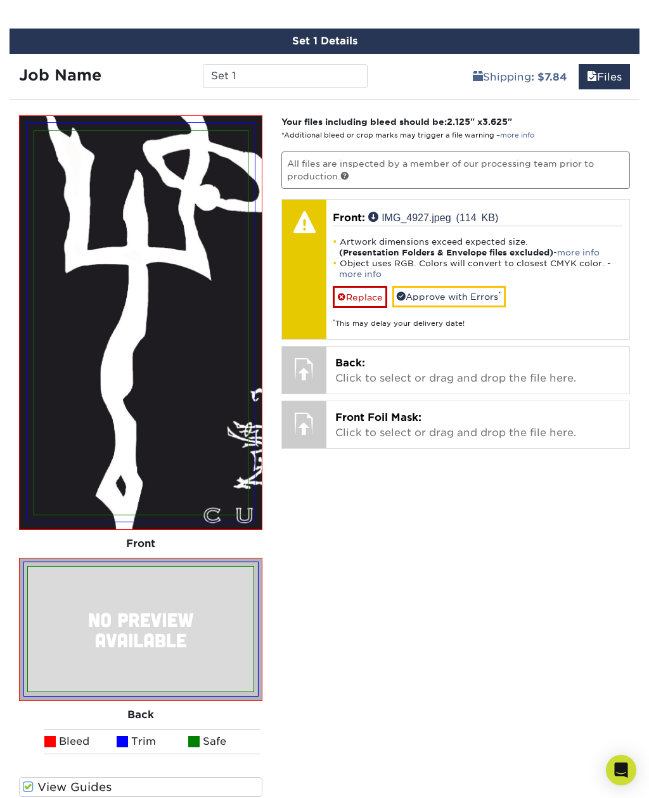
scroll to position [809, 0]
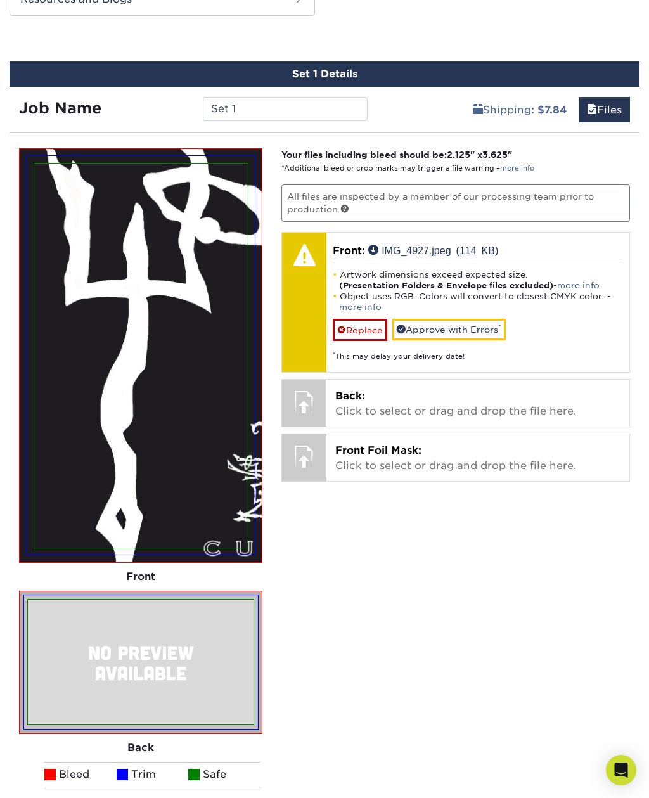
click at [205, 517] on img at bounding box center [141, 356] width 214 height 385
click at [364, 324] on link "Replace" at bounding box center [360, 330] width 55 height 22
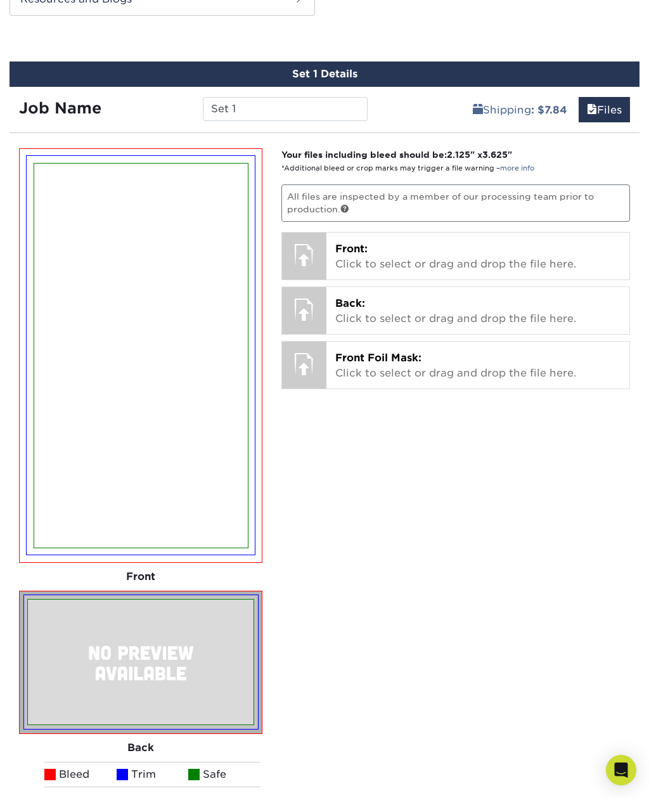
click at [429, 268] on div "Front: Click to select or drag and drop the file here. Choose file IMG_4927.jpe…" at bounding box center [477, 256] width 303 height 47
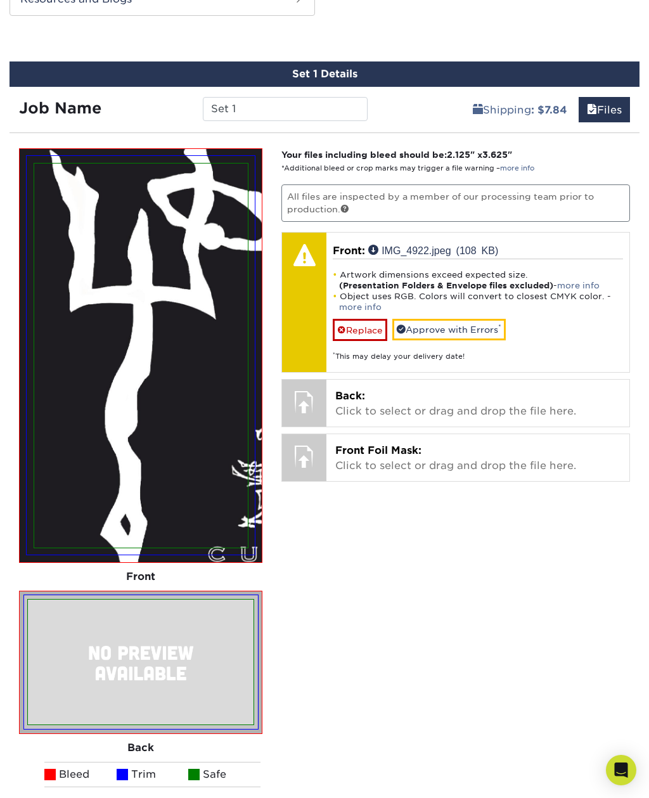
click at [584, 285] on link "more info" at bounding box center [578, 286] width 42 height 10
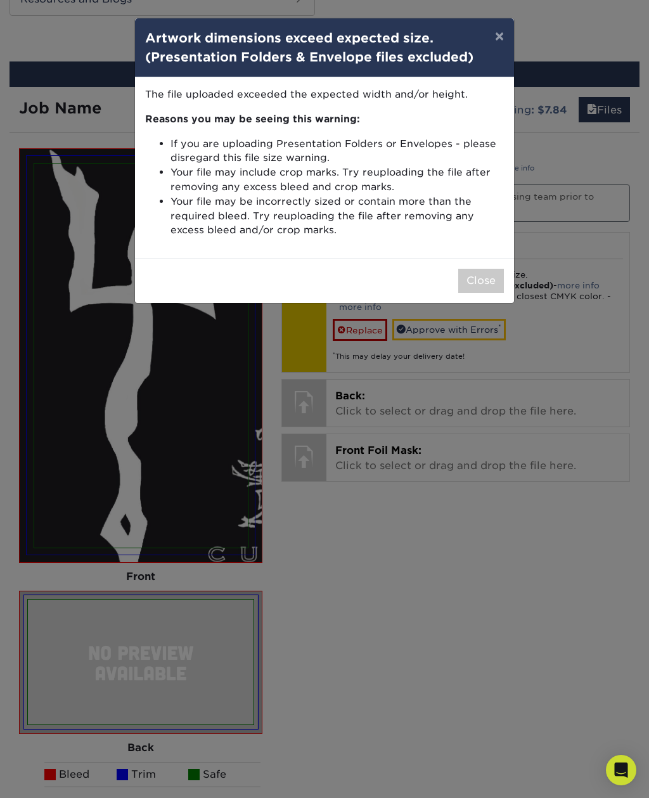
click at [499, 41] on button "×" at bounding box center [499, 35] width 29 height 35
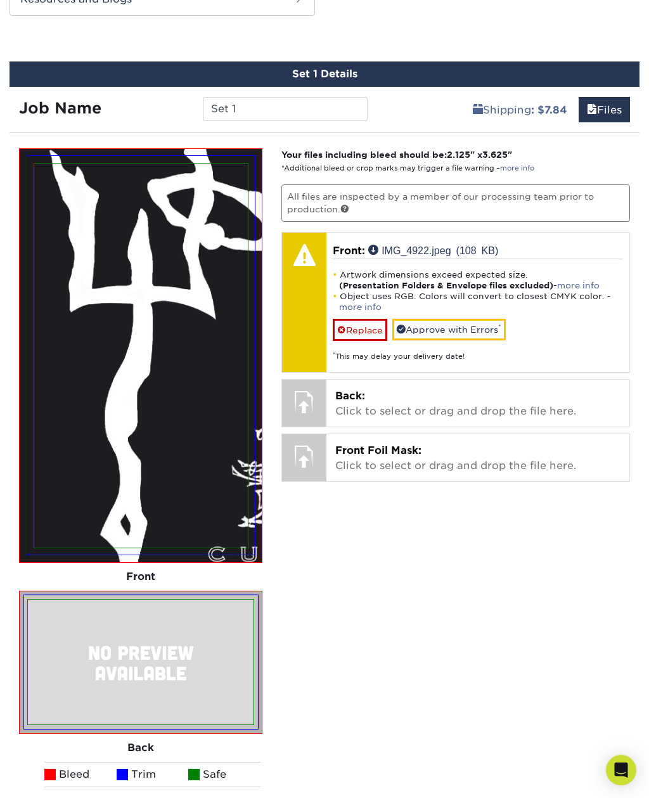
click at [519, 167] on link "more info" at bounding box center [517, 168] width 34 height 8
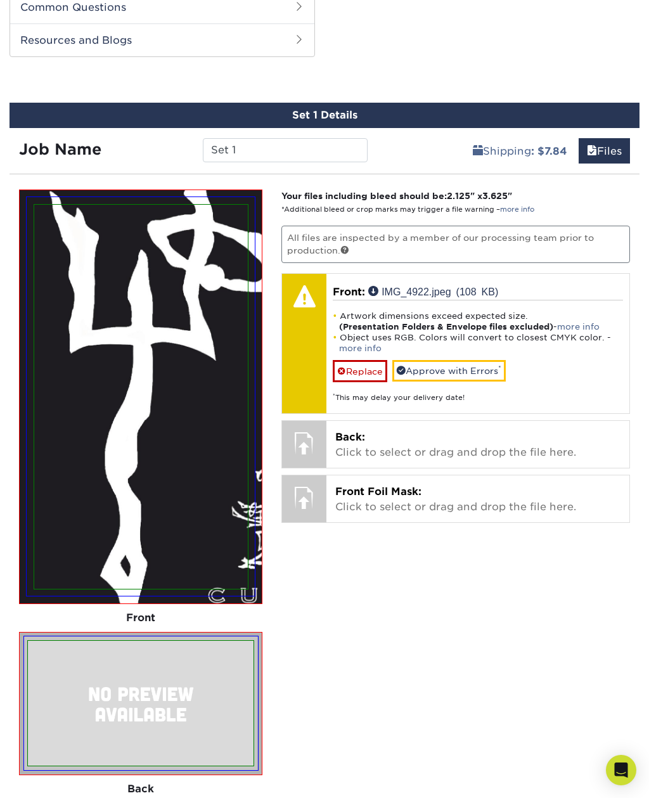
scroll to position [763, 0]
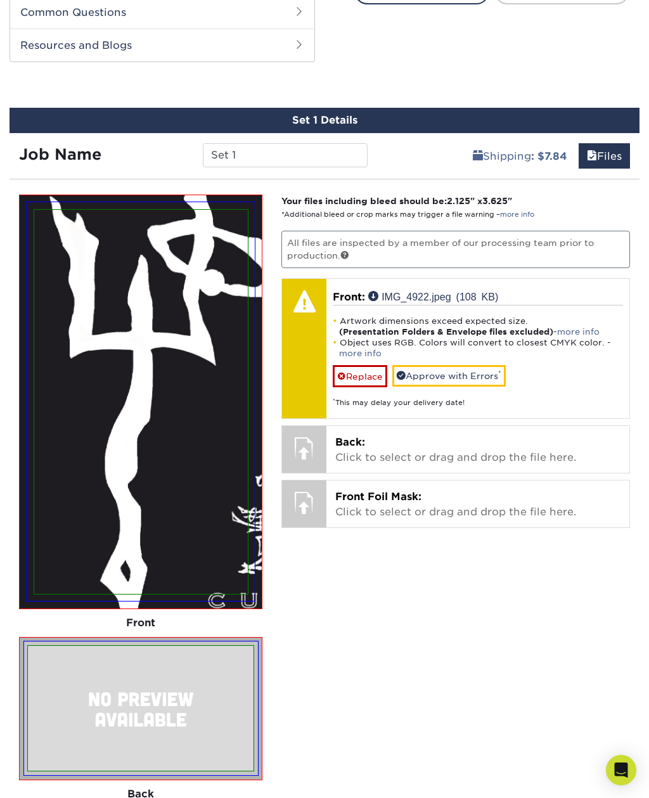
click at [610, 143] on link "Files" at bounding box center [604, 155] width 51 height 25
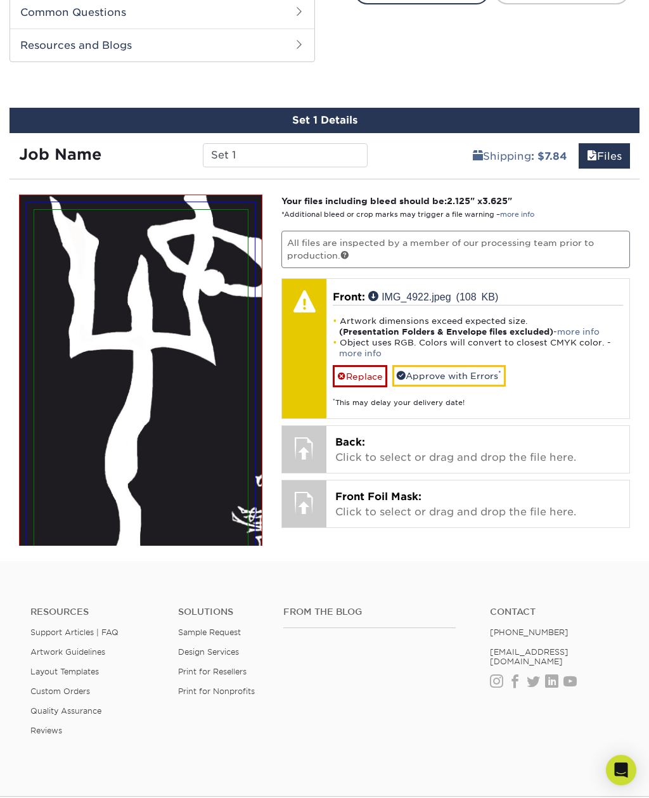
scroll to position [527, 0]
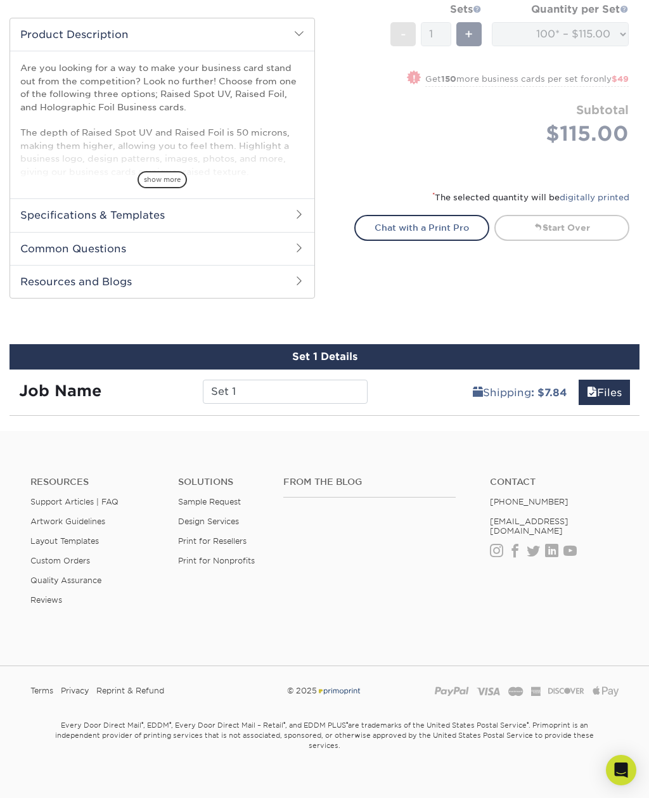
click at [607, 391] on link "Files" at bounding box center [604, 392] width 51 height 25
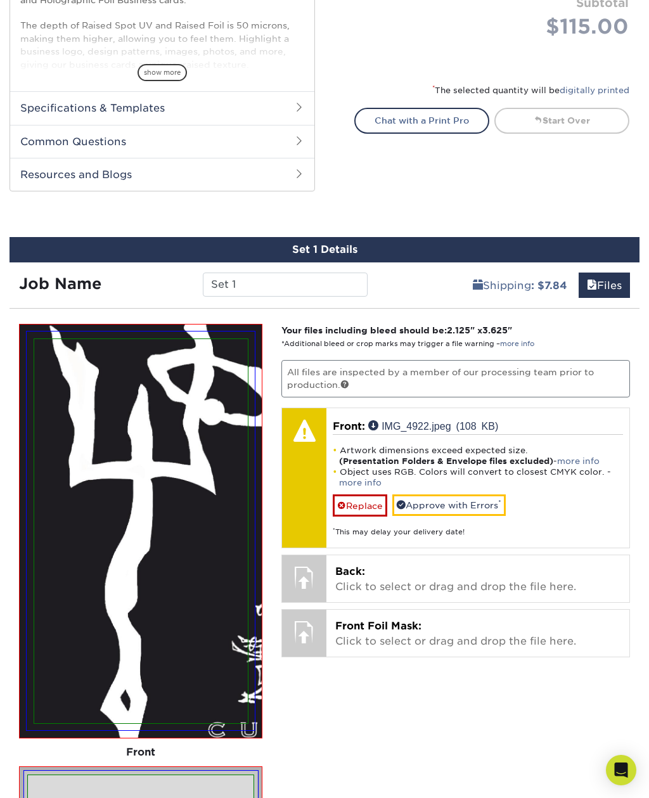
scroll to position [637, 0]
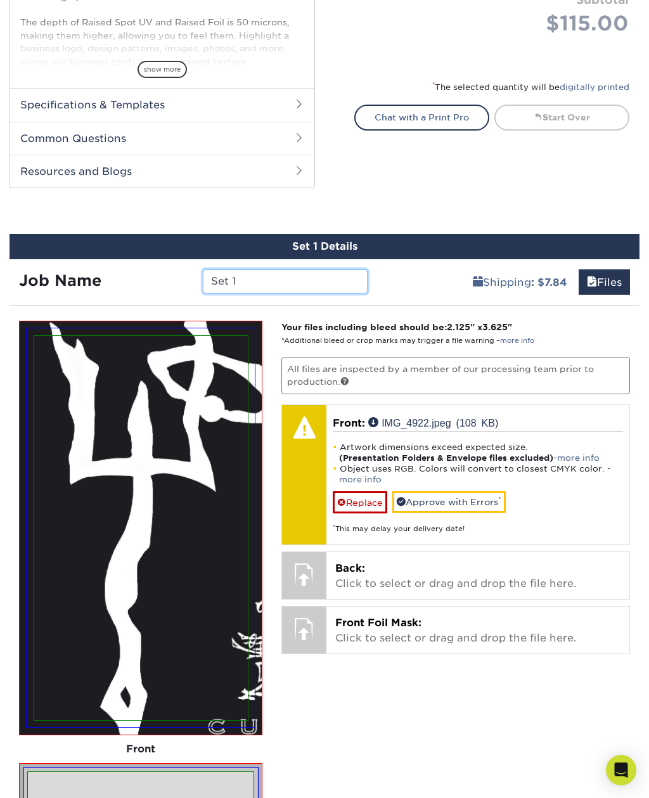
click at [347, 285] on input "Set 1" at bounding box center [285, 281] width 165 height 24
click at [548, 494] on div "Artwork dimensions exceed expected size. (Presentation Folders & Envelope files…" at bounding box center [478, 482] width 290 height 103
click at [575, 494] on div "Artwork dimensions exceed expected size. (Presentation Folders & Envelope files…" at bounding box center [478, 482] width 290 height 103
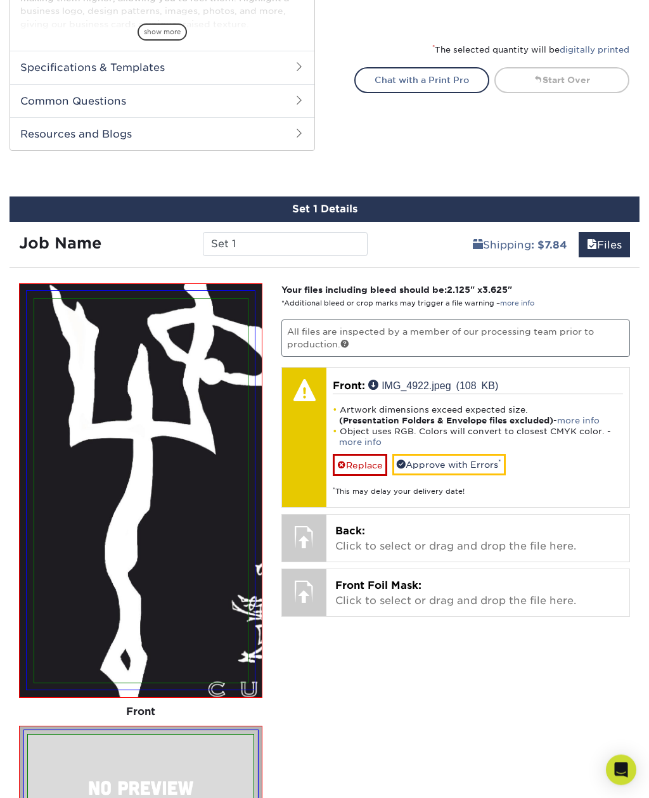
scroll to position [675, 0]
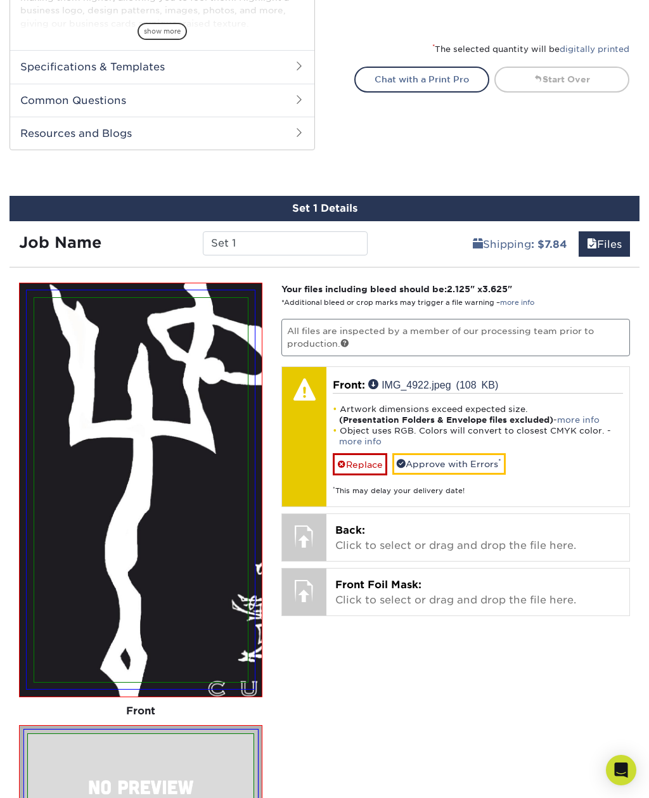
click at [589, 588] on p "Front Foil Mask: Click to select or drag and drop the file here." at bounding box center [477, 592] width 285 height 30
click at [572, 579] on p "Front Foil Mask: Click to select or drag and drop the file here." at bounding box center [477, 592] width 285 height 30
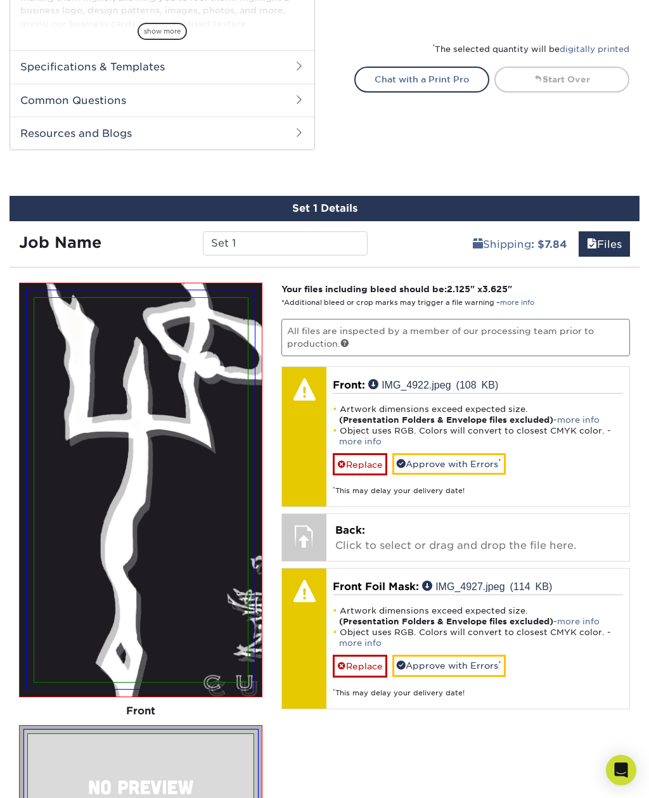
click at [244, 683] on img at bounding box center [141, 489] width 228 height 399
click at [248, 679] on img at bounding box center [141, 489] width 228 height 399
click at [344, 672] on link "Replace" at bounding box center [360, 666] width 55 height 22
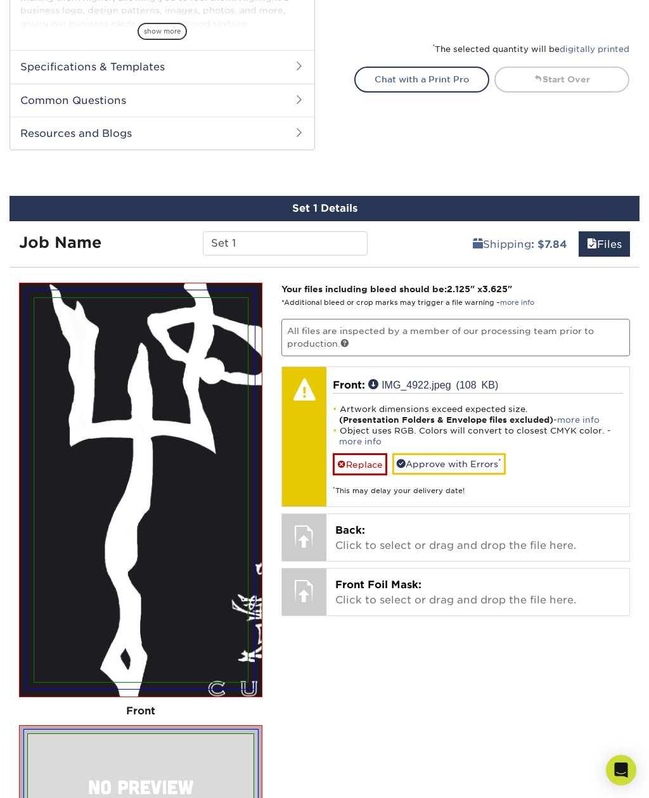
click at [358, 459] on link "Replace" at bounding box center [360, 464] width 55 height 22
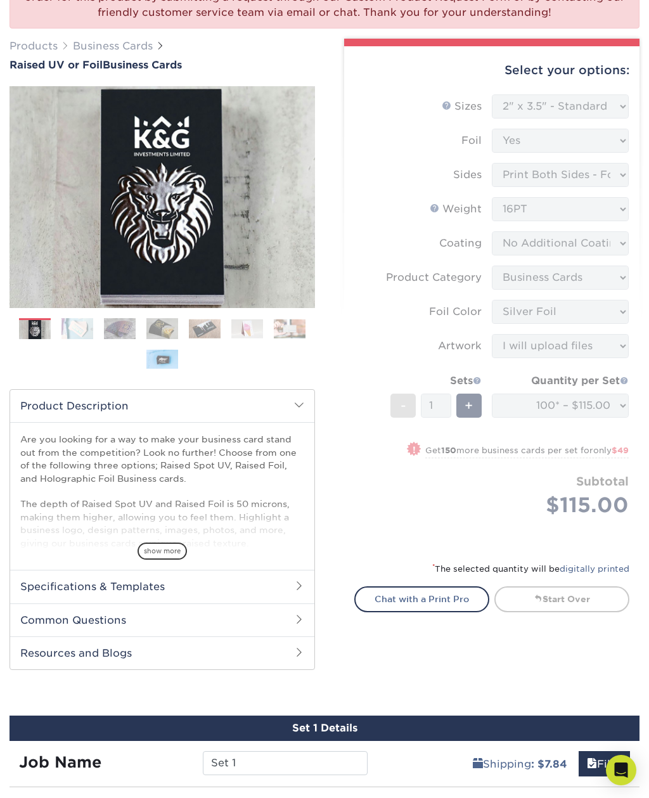
scroll to position [154, 0]
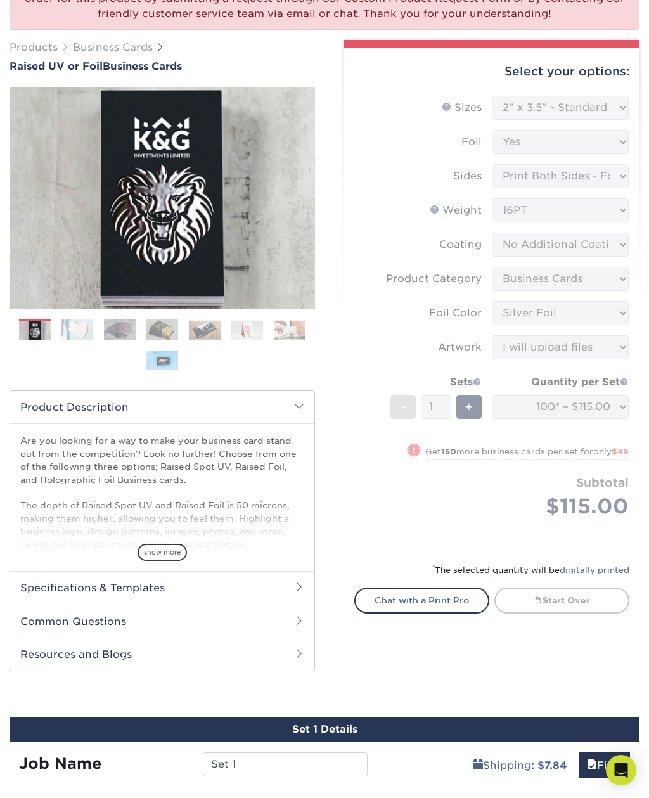
click at [243, 577] on h2 "Specifications & Templates" at bounding box center [162, 587] width 304 height 33
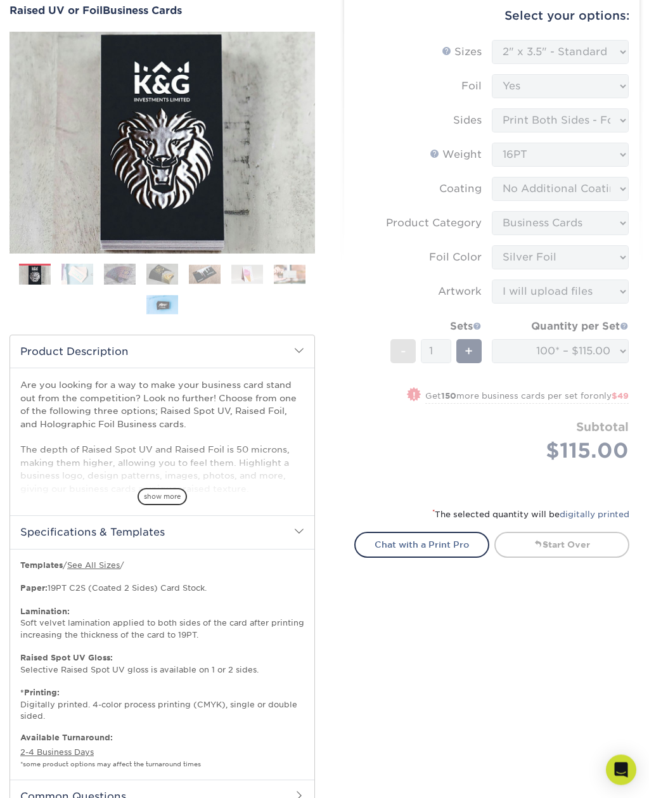
scroll to position [207, 0]
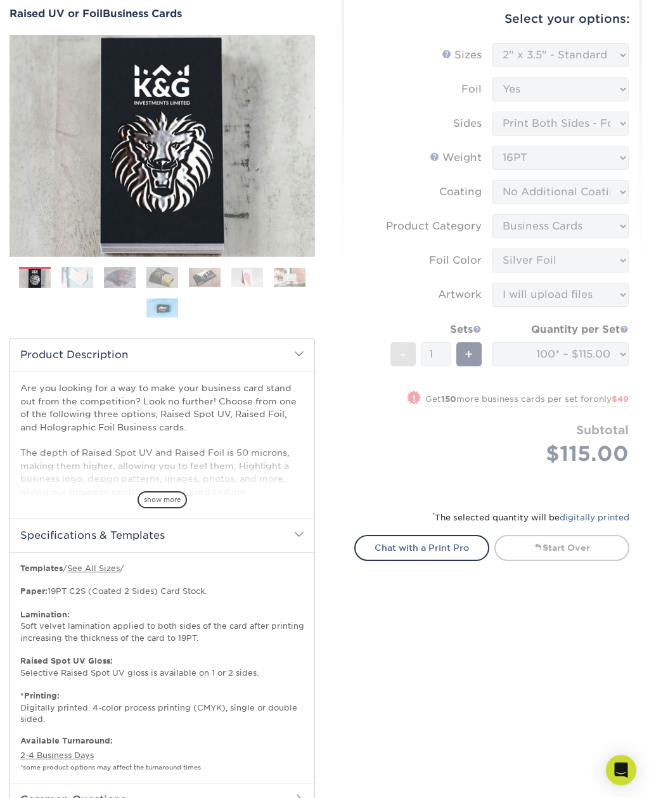
click at [110, 567] on link "See All Sizes" at bounding box center [93, 568] width 53 height 10
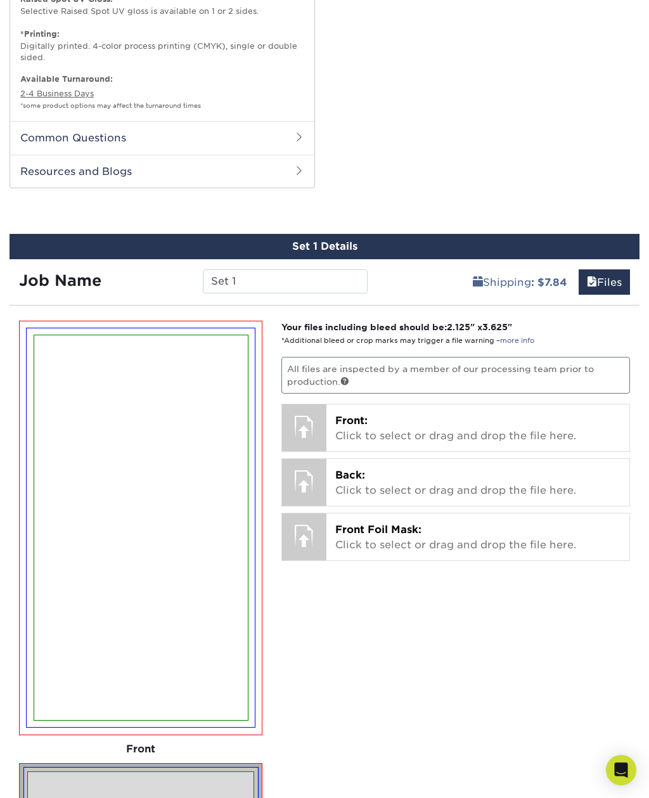
scroll to position [927, 0]
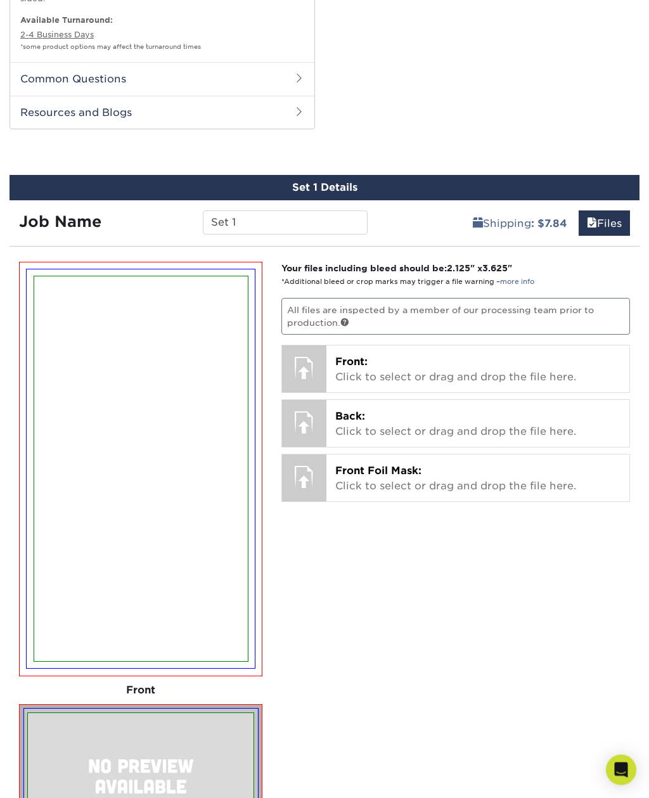
click at [308, 364] on div at bounding box center [304, 368] width 44 height 44
click at [323, 479] on div at bounding box center [304, 476] width 44 height 44
click at [306, 480] on div at bounding box center [304, 476] width 44 height 44
click at [320, 476] on div at bounding box center [304, 476] width 44 height 44
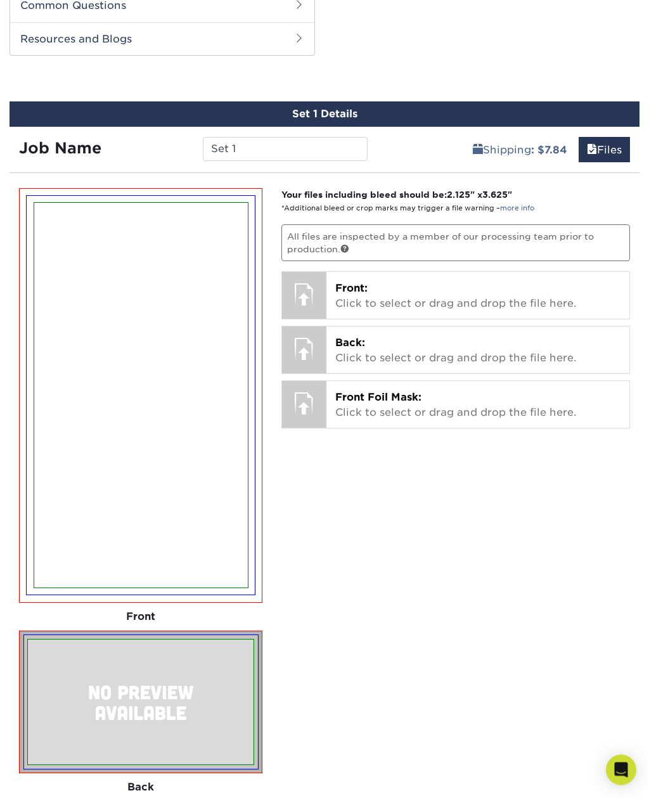
scroll to position [1001, 0]
click at [432, 390] on p "Front Foil Mask: Click to select or drag and drop the file here." at bounding box center [477, 405] width 285 height 30
click at [307, 402] on div at bounding box center [304, 403] width 44 height 44
click at [420, 395] on span "Front Foil Mask:" at bounding box center [378, 397] width 86 height 12
click at [424, 404] on p "Front Foil Mask: Click to select or drag and drop the file here." at bounding box center [477, 405] width 285 height 30
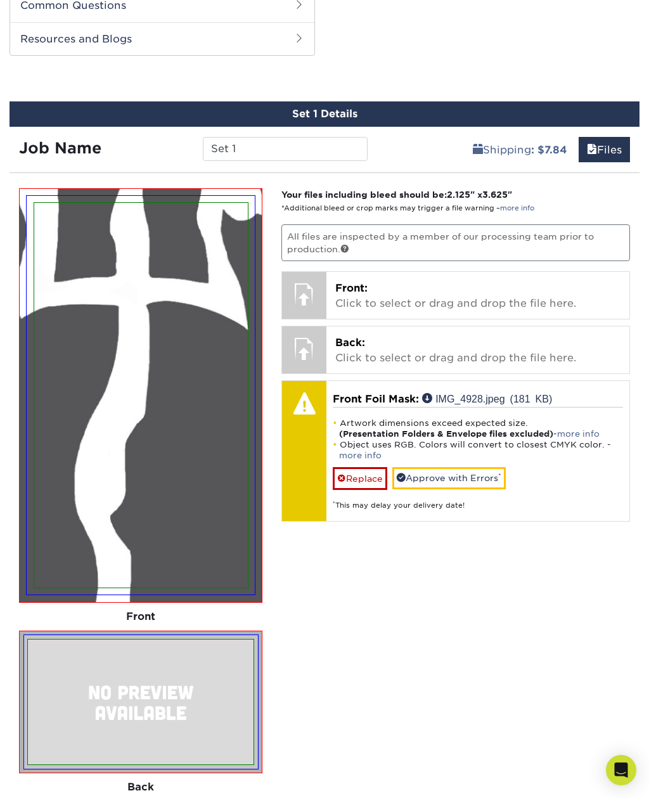
click at [230, 525] on img at bounding box center [141, 395] width 214 height 385
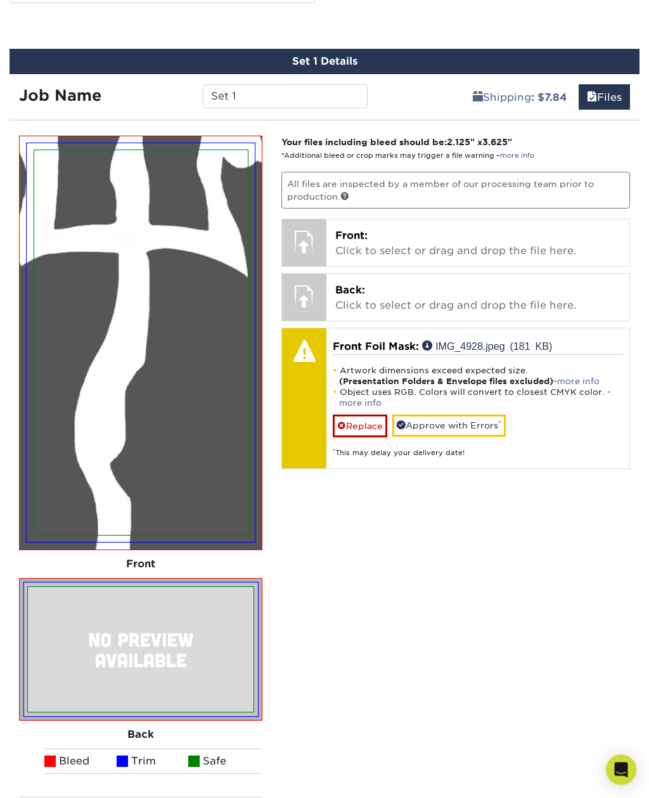
click at [366, 420] on link "Replace" at bounding box center [360, 426] width 55 height 22
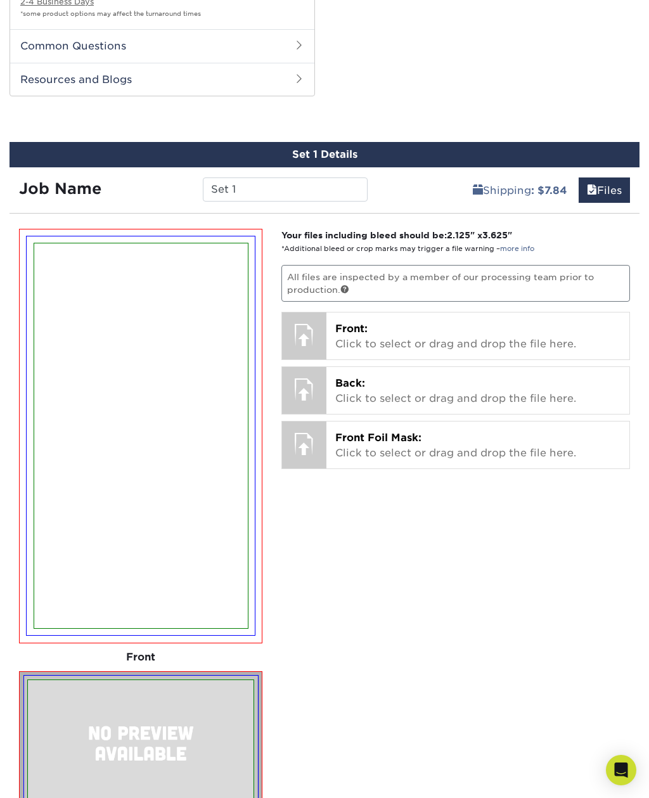
scroll to position [959, 0]
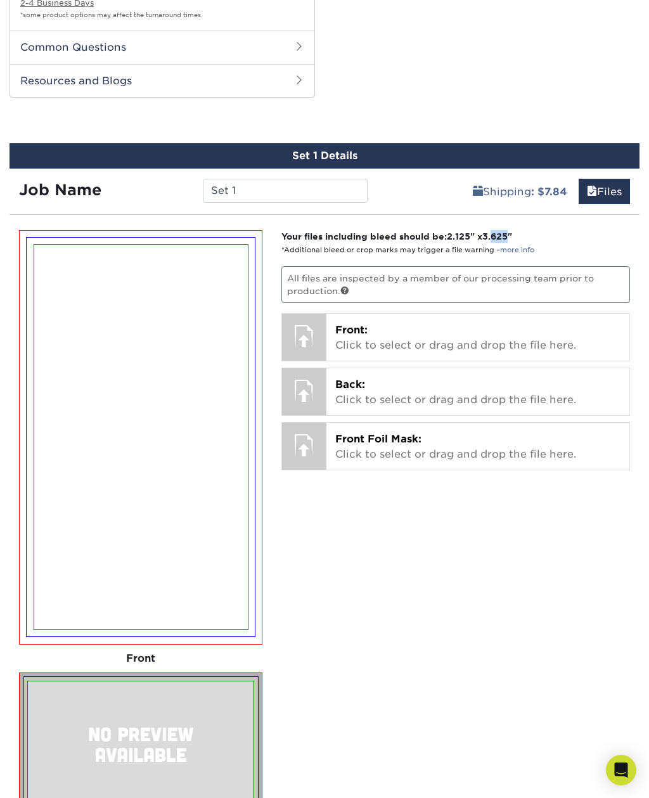
click at [459, 231] on span "2.125" at bounding box center [458, 236] width 23 height 10
copy strong "2.125"
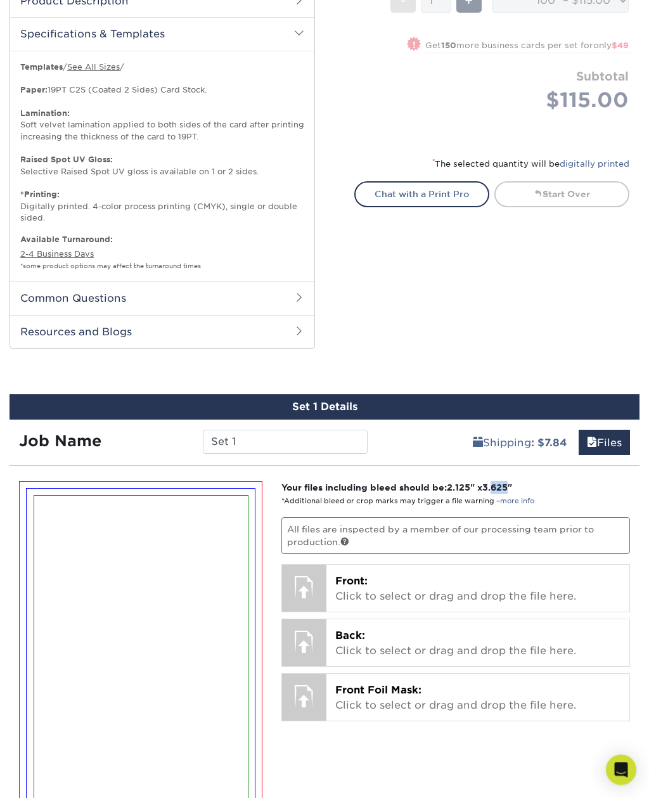
scroll to position [577, 0]
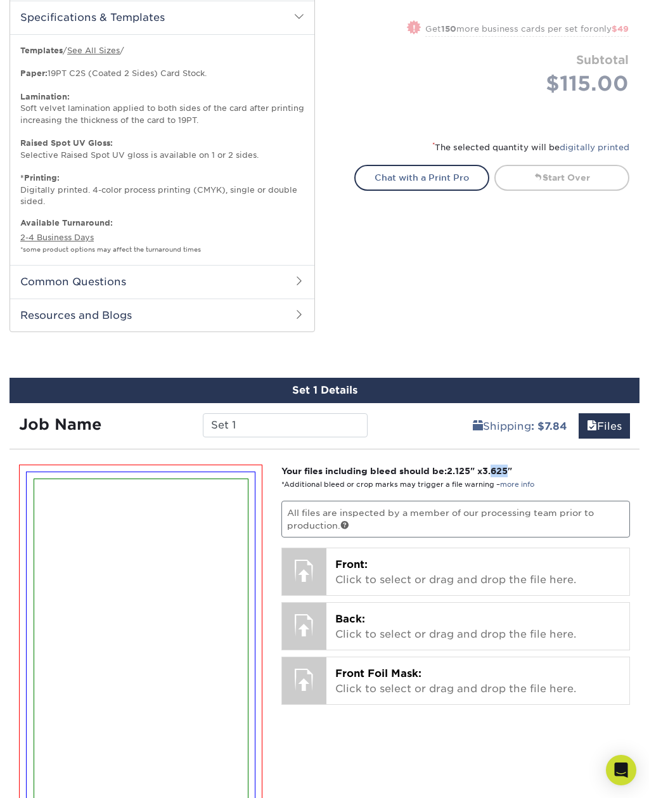
click at [551, 465] on p "Your files including bleed should be: 2.125 " x 3.625 " *Additional bleed or cr…" at bounding box center [455, 478] width 349 height 26
click at [388, 667] on span "Front Foil Mask:" at bounding box center [378, 673] width 86 height 12
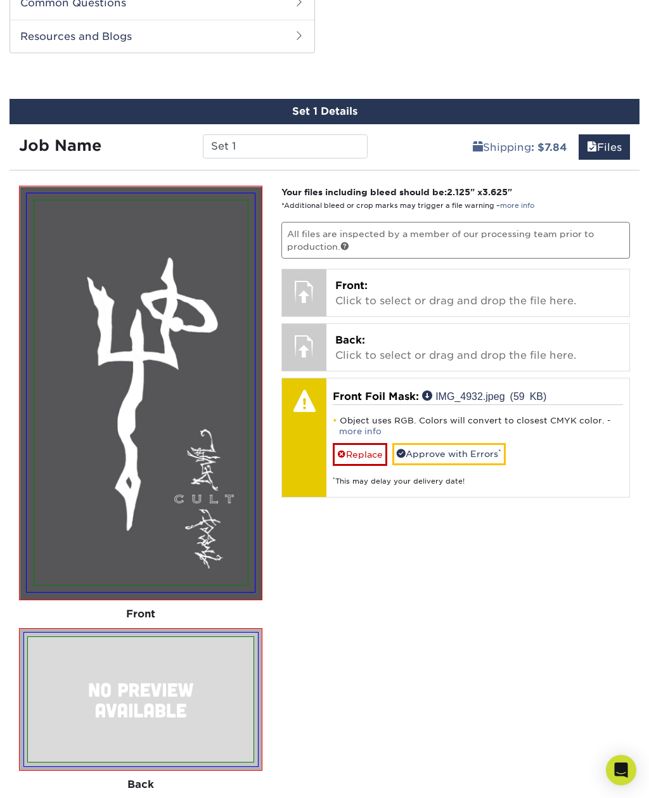
scroll to position [858, 0]
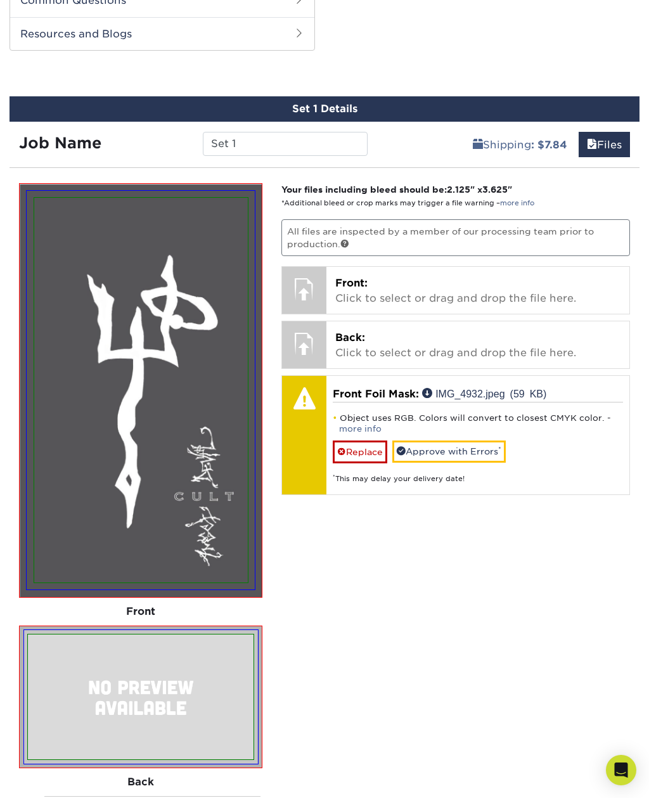
click at [357, 451] on link "Replace" at bounding box center [360, 451] width 55 height 22
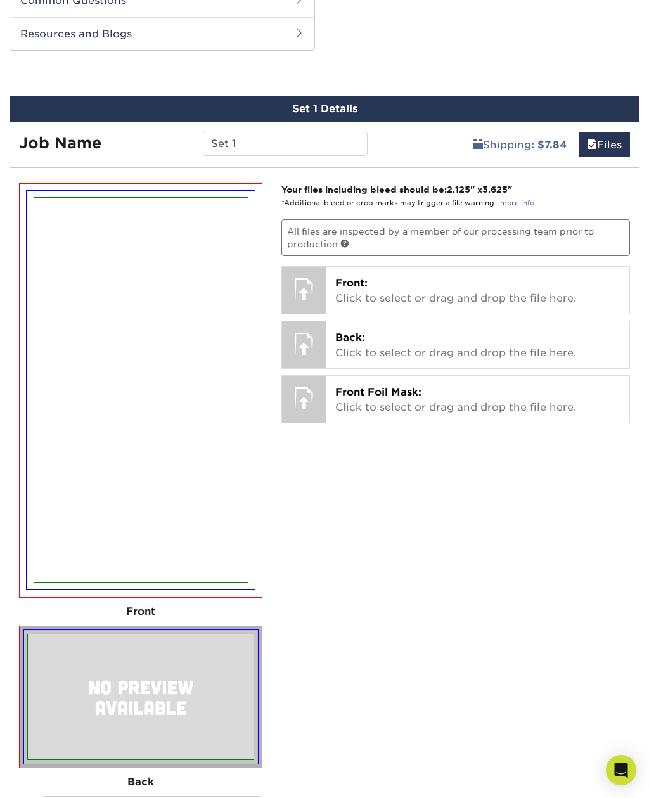
click at [417, 398] on p "Front Foil Mask: Click to select or drag and drop the file here." at bounding box center [477, 400] width 285 height 30
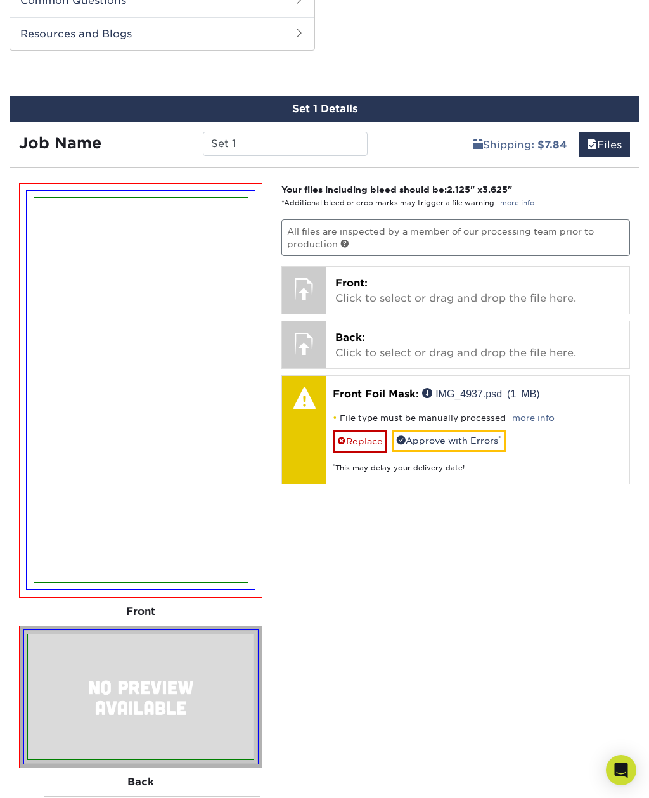
click at [537, 413] on link "more info" at bounding box center [533, 418] width 42 height 10
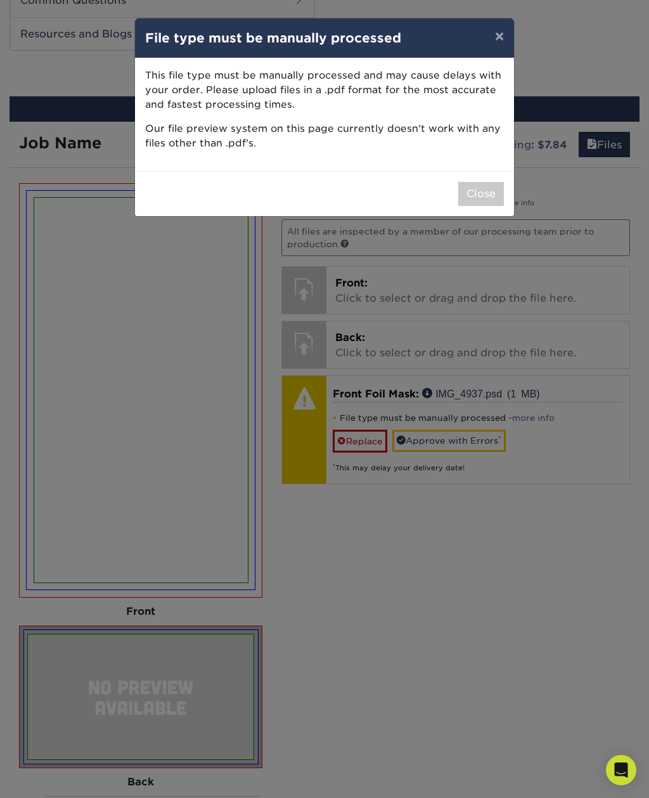
click at [499, 41] on button "×" at bounding box center [499, 35] width 29 height 35
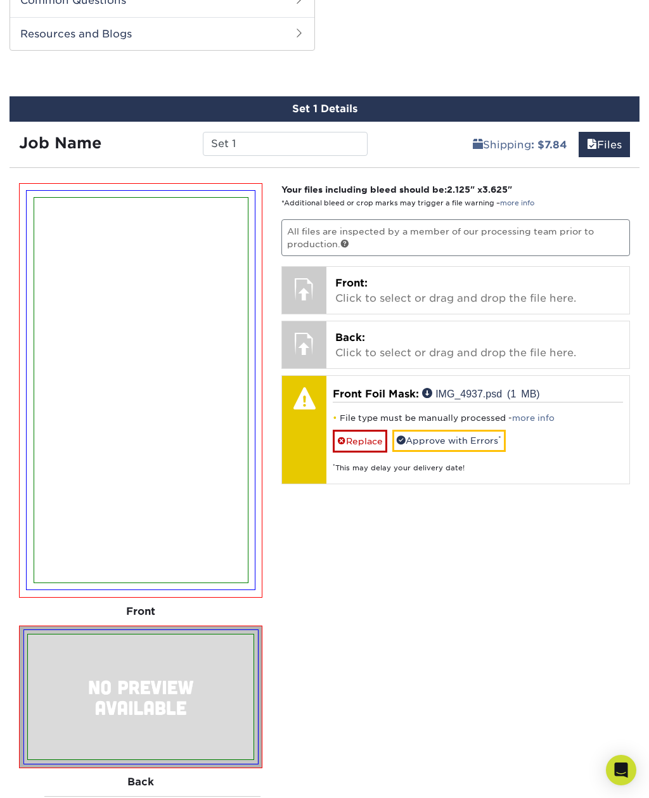
click at [356, 430] on link "Replace" at bounding box center [360, 441] width 55 height 22
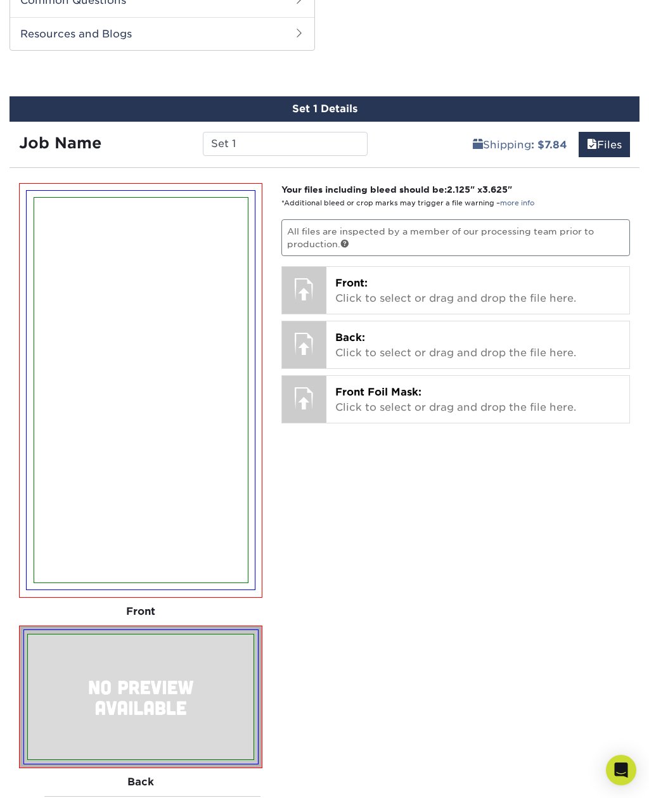
click at [439, 399] on p "Front Foil Mask: Click to select or drag and drop the file here." at bounding box center [477, 400] width 285 height 30
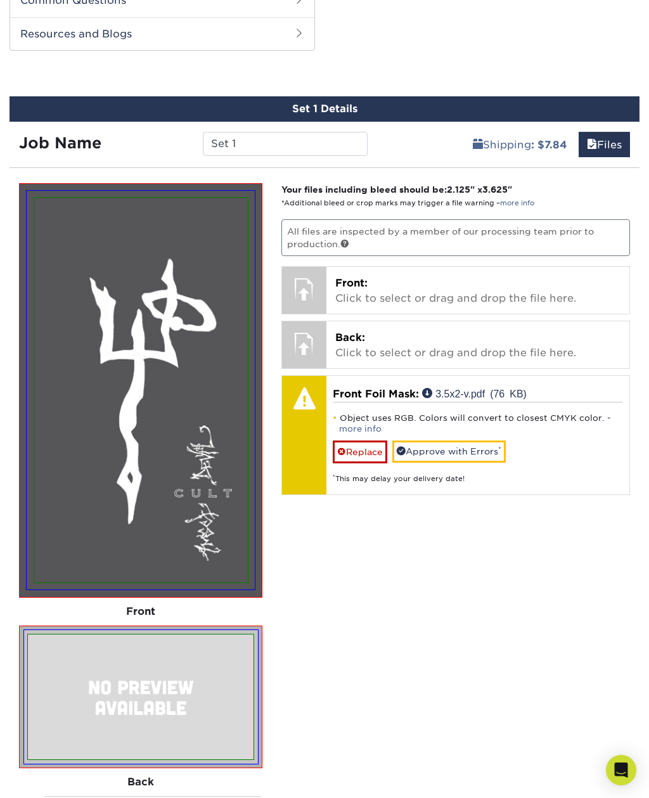
click at [359, 440] on link "Replace" at bounding box center [360, 451] width 55 height 22
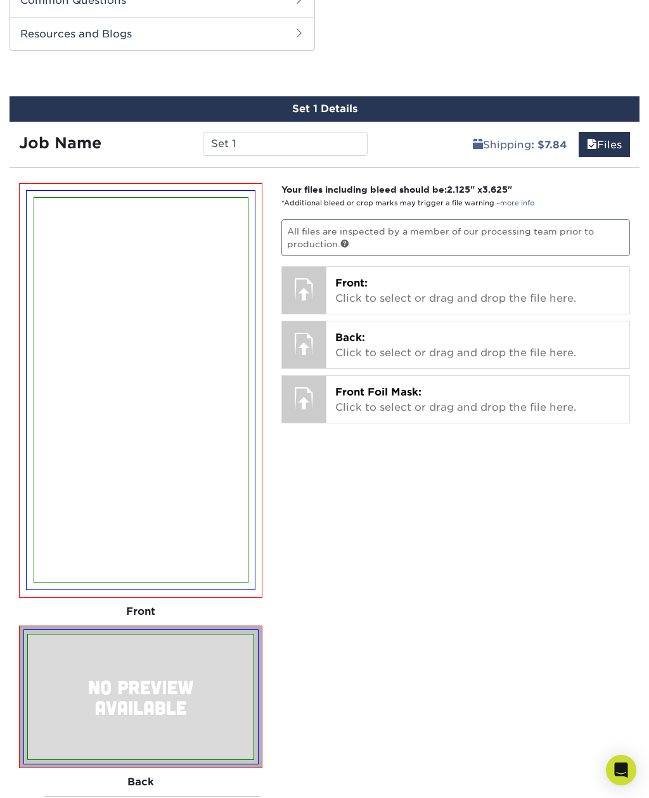
click at [418, 399] on p "Front Foil Mask: Click to select or drag and drop the file here." at bounding box center [477, 400] width 285 height 30
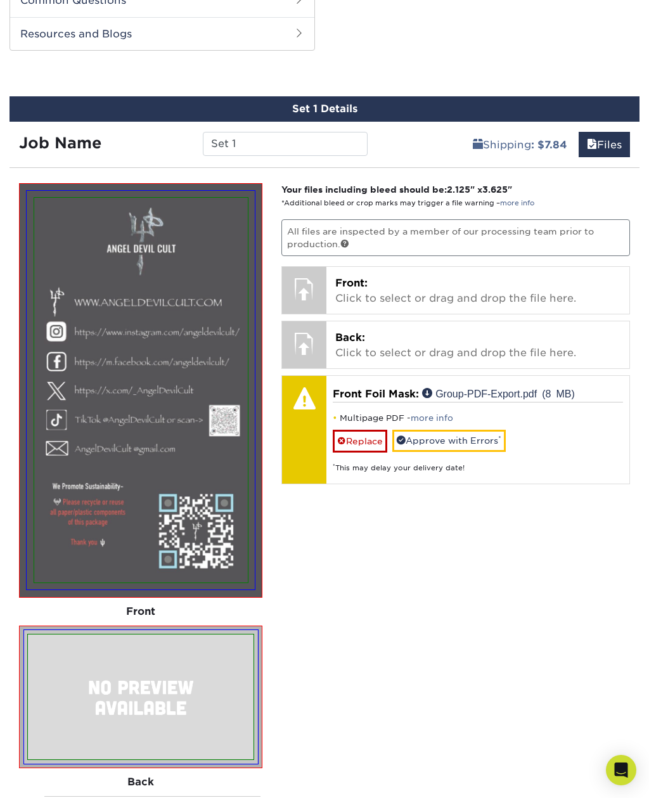
click at [359, 430] on link "Replace" at bounding box center [360, 441] width 55 height 22
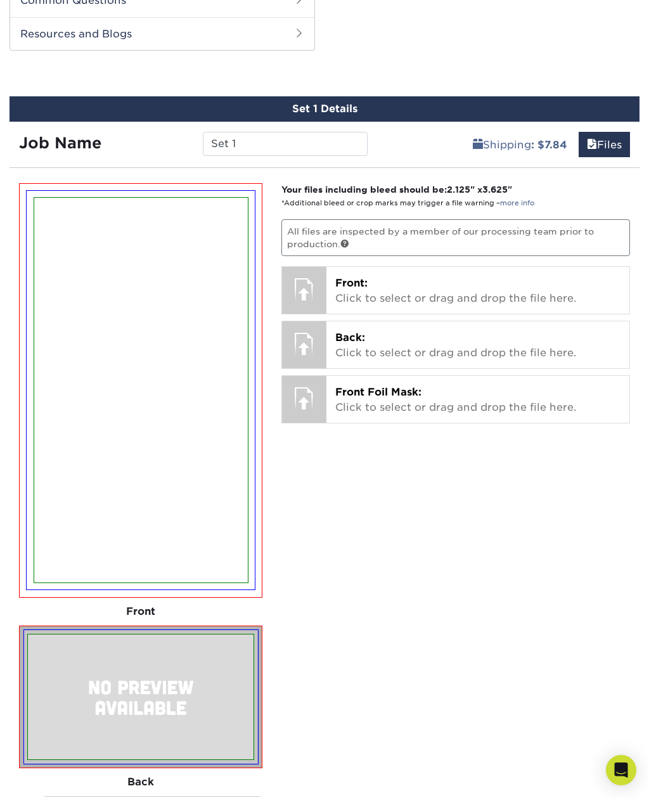
click at [420, 396] on p "Front Foil Mask: Click to select or drag and drop the file here." at bounding box center [477, 400] width 285 height 30
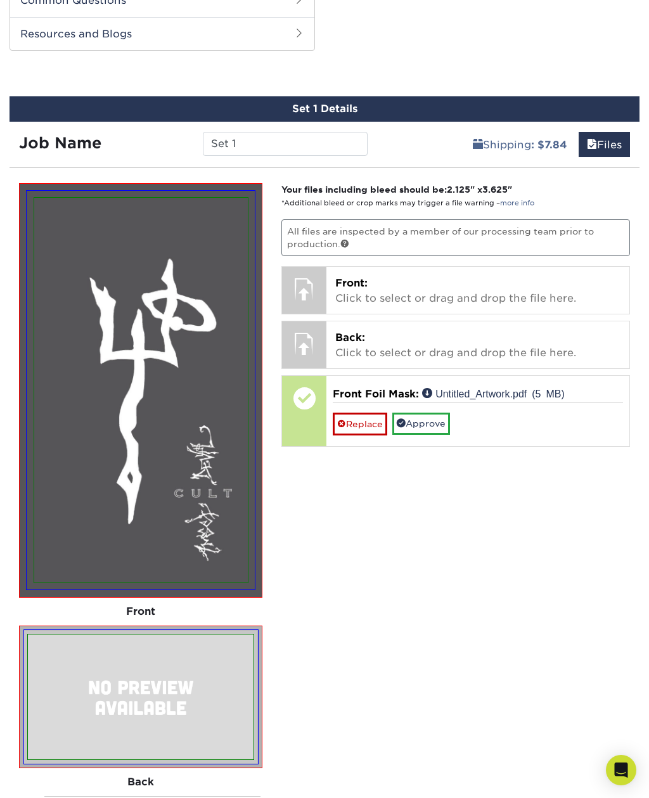
click at [554, 335] on p "Back: Click to select or drag and drop the file here." at bounding box center [477, 345] width 285 height 30
click at [585, 290] on p "Front: Click to select or drag and drop the file here." at bounding box center [477, 291] width 285 height 30
click at [576, 336] on p "Back: Click to select or drag and drop the file here." at bounding box center [477, 345] width 285 height 30
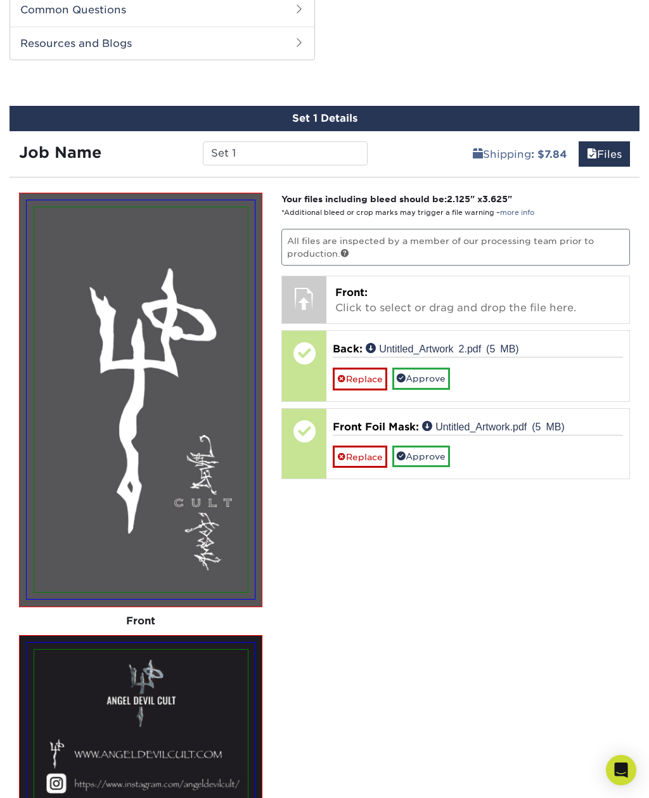
scroll to position [848, 0]
click at [357, 449] on link "Replace" at bounding box center [360, 457] width 55 height 22
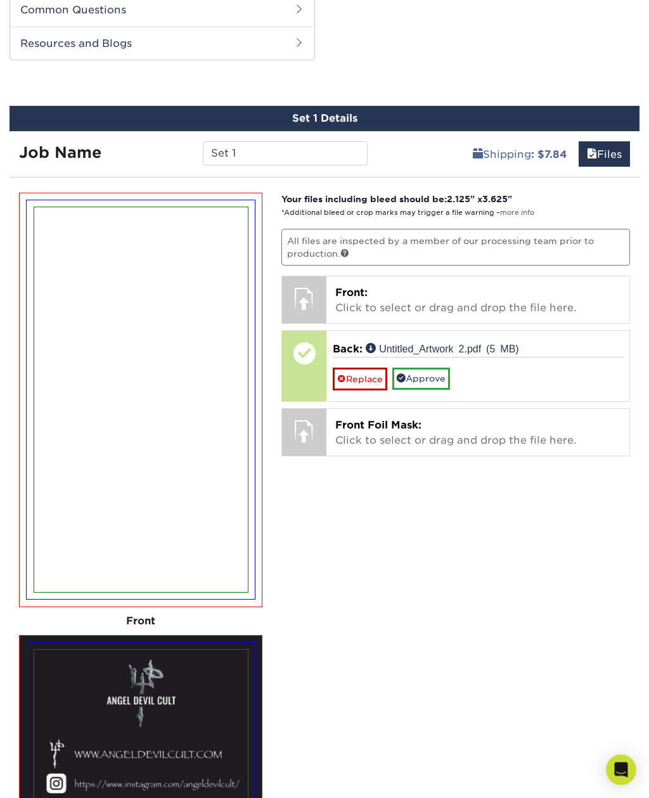
scroll to position [849, 0]
click at [391, 424] on p "Front Foil Mask: Click to select or drag and drop the file here." at bounding box center [477, 433] width 285 height 30
click at [379, 425] on p "Front Foil Mask: Click to select or drag and drop the file here." at bounding box center [477, 433] width 285 height 30
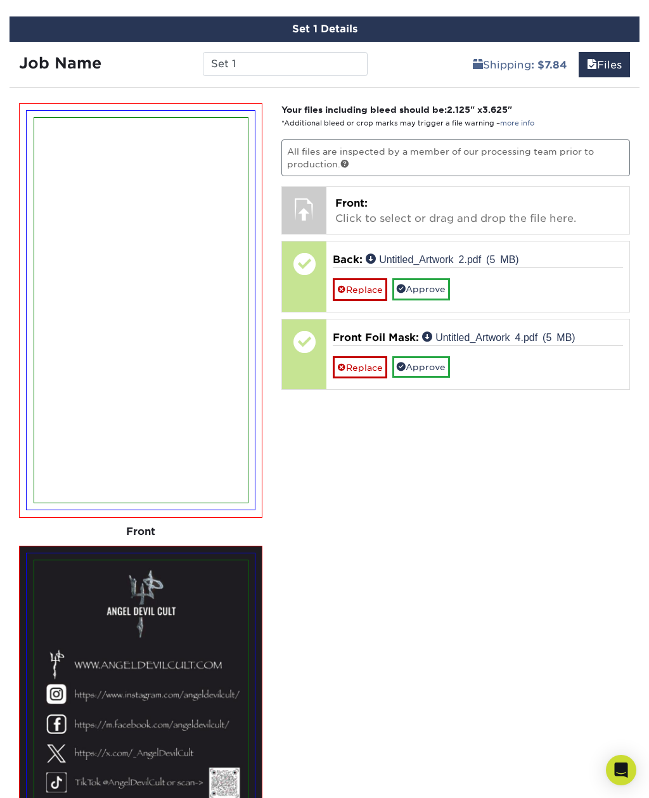
scroll to position [929, 0]
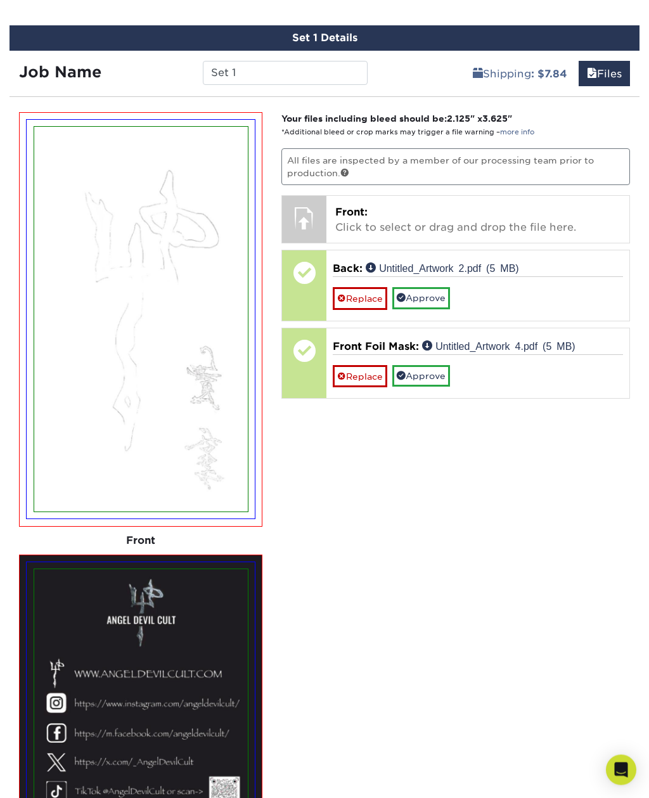
click at [501, 212] on p "Front: Click to select or drag and drop the file here." at bounding box center [477, 220] width 285 height 30
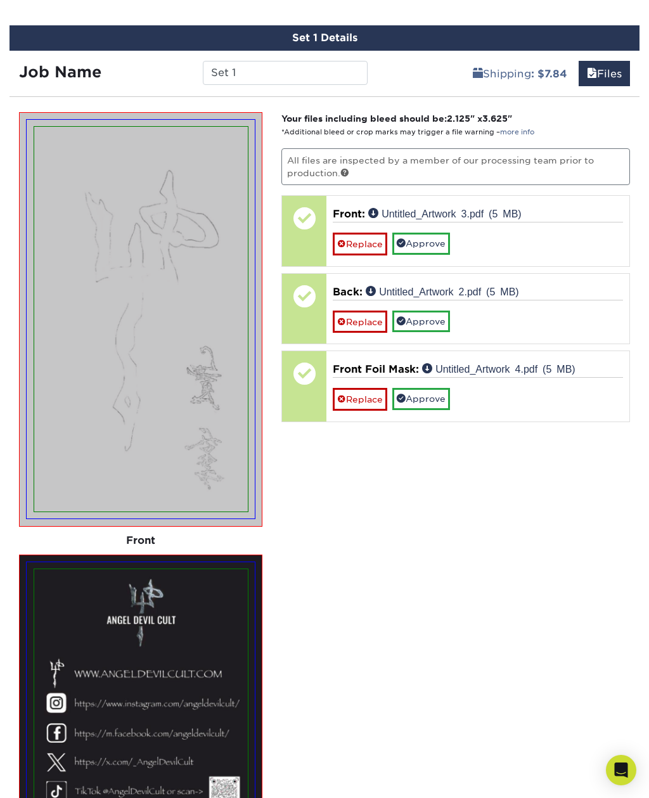
click at [359, 395] on link "Replace" at bounding box center [360, 399] width 55 height 22
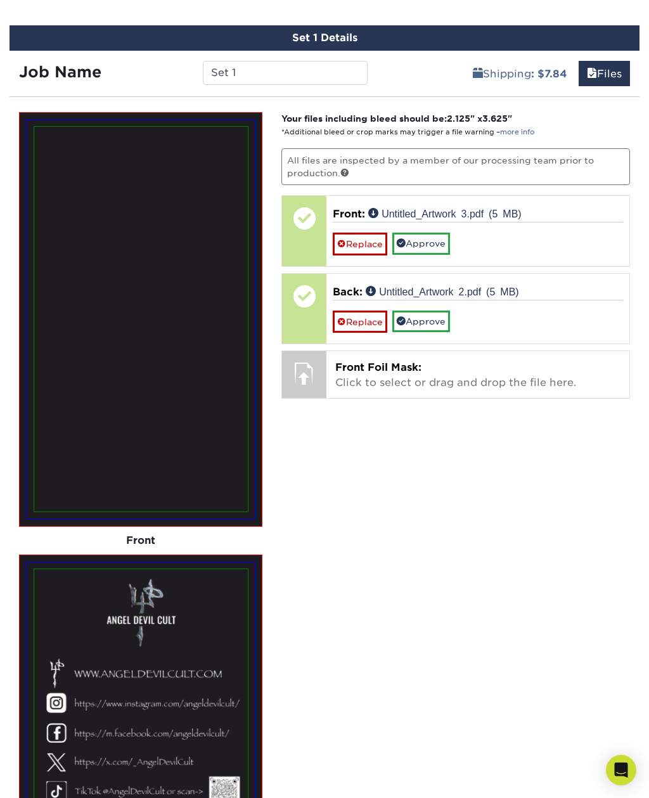
click at [384, 375] on p "Front Foil Mask: Click to select or drag and drop the file here." at bounding box center [477, 375] width 285 height 30
click at [347, 378] on p "Front Foil Mask: Click to select or drag and drop the file here." at bounding box center [477, 375] width 285 height 30
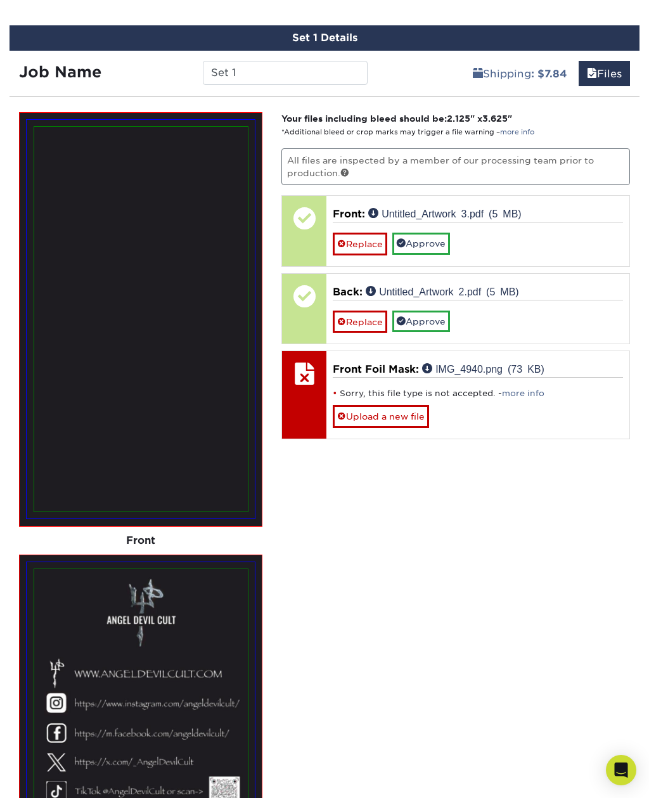
click at [373, 409] on link "Upload a new file" at bounding box center [381, 416] width 96 height 22
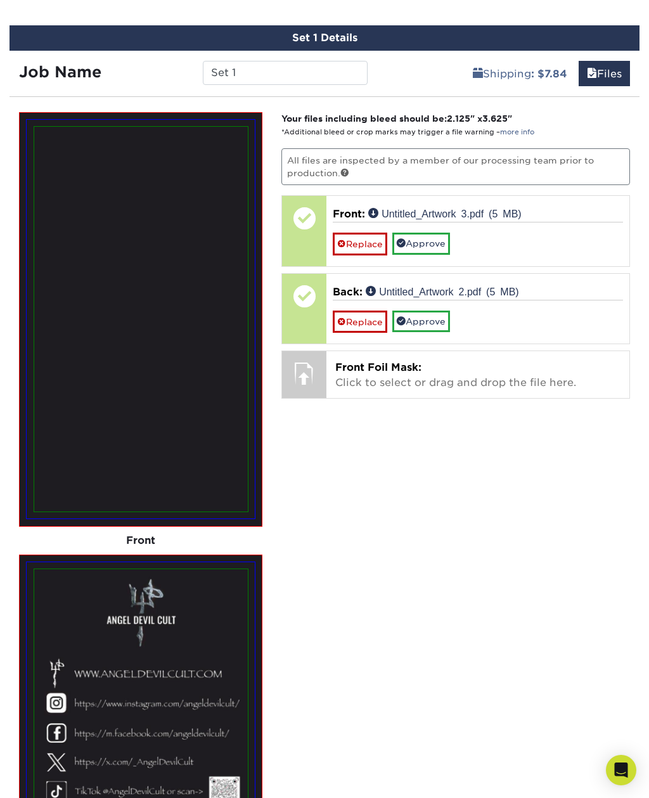
click at [442, 373] on p "Front Foil Mask: Click to select or drag and drop the file here." at bounding box center [477, 375] width 285 height 30
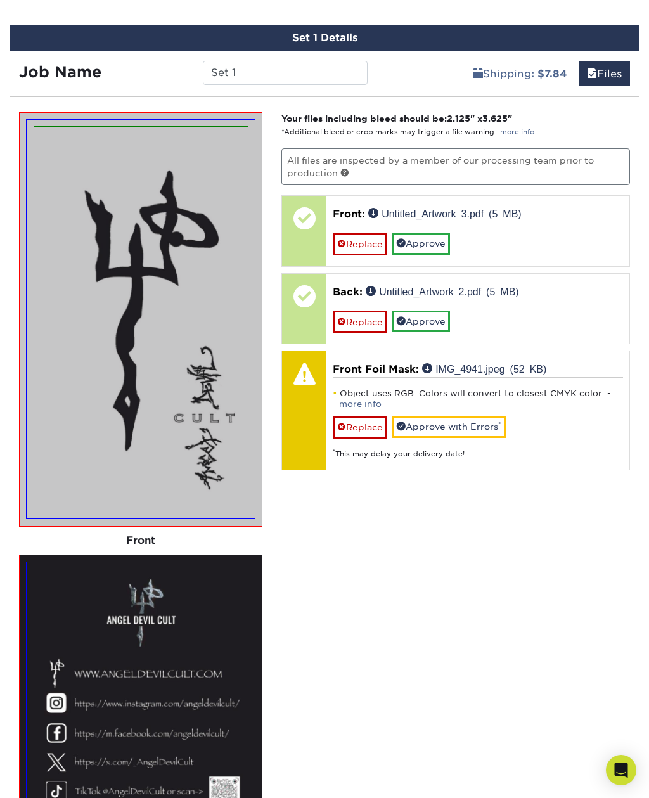
click at [468, 428] on link "Approve with Errors *" at bounding box center [448, 427] width 113 height 22
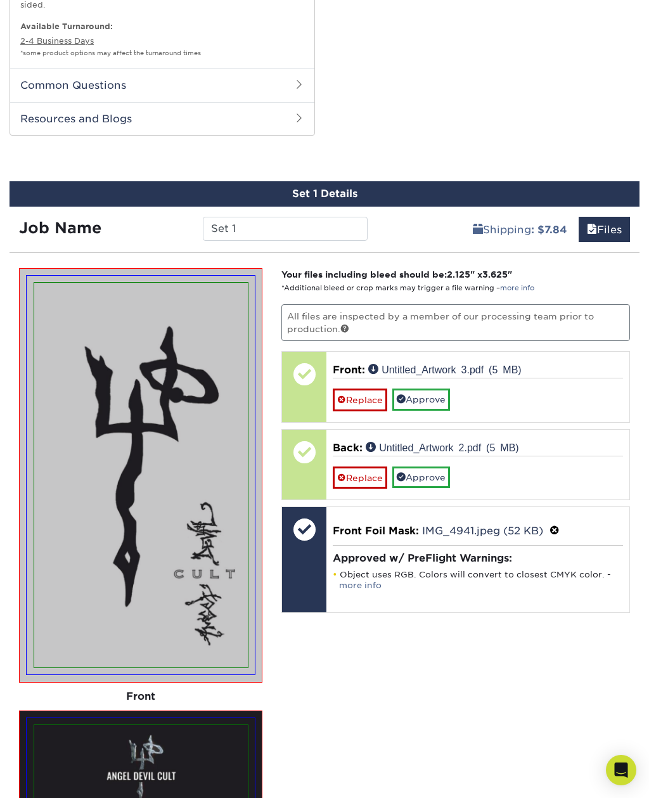
scroll to position [773, 0]
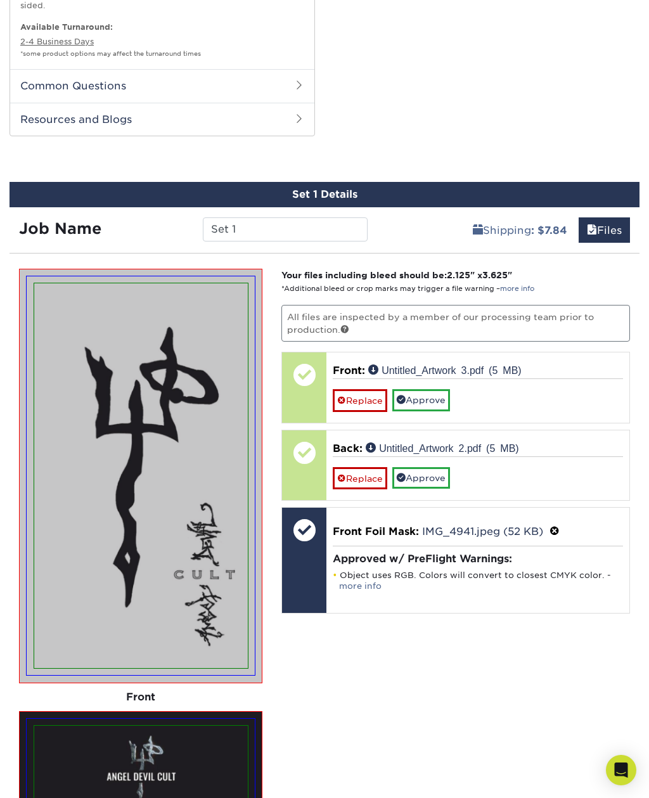
click at [435, 471] on link "Approve" at bounding box center [421, 478] width 58 height 22
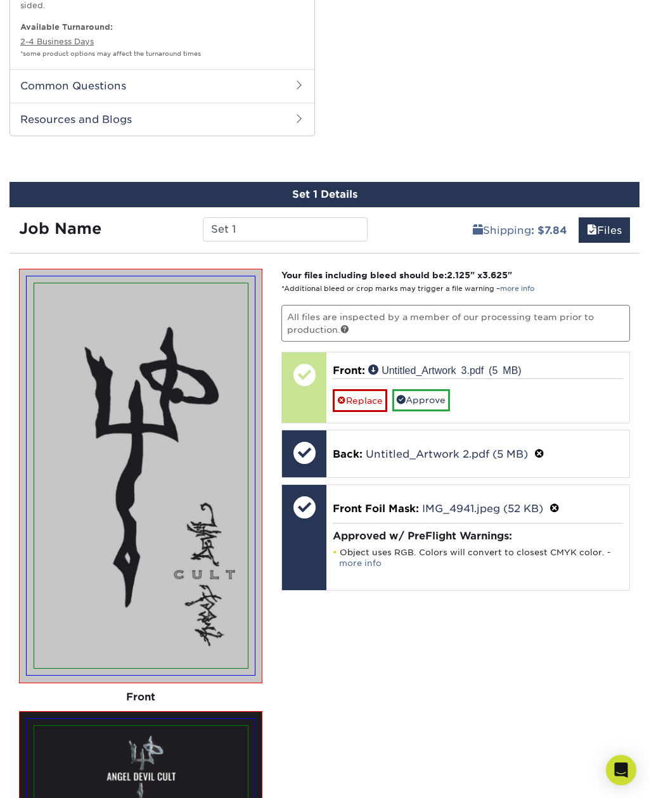
click at [449, 397] on link "Approve" at bounding box center [421, 400] width 58 height 22
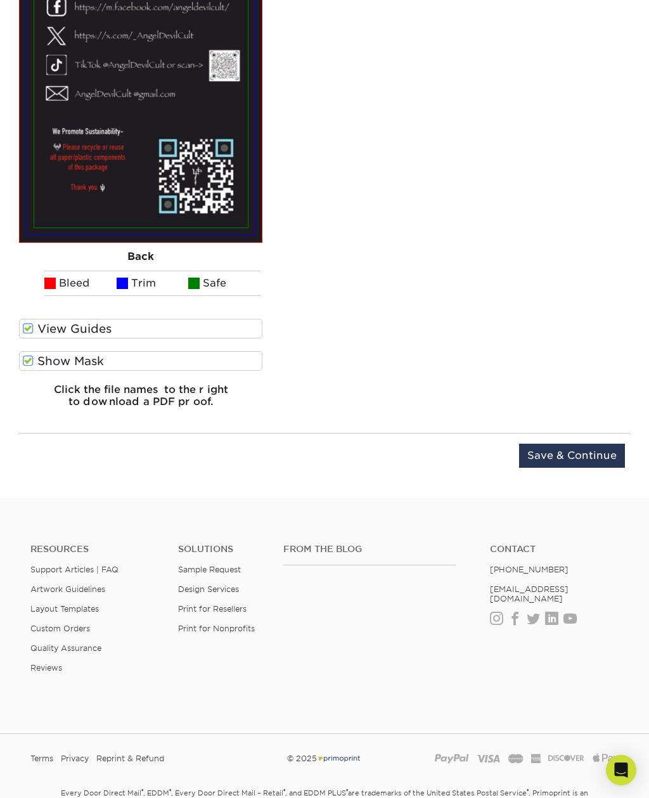
click at [585, 455] on input "Save & Continue" at bounding box center [572, 456] width 106 height 24
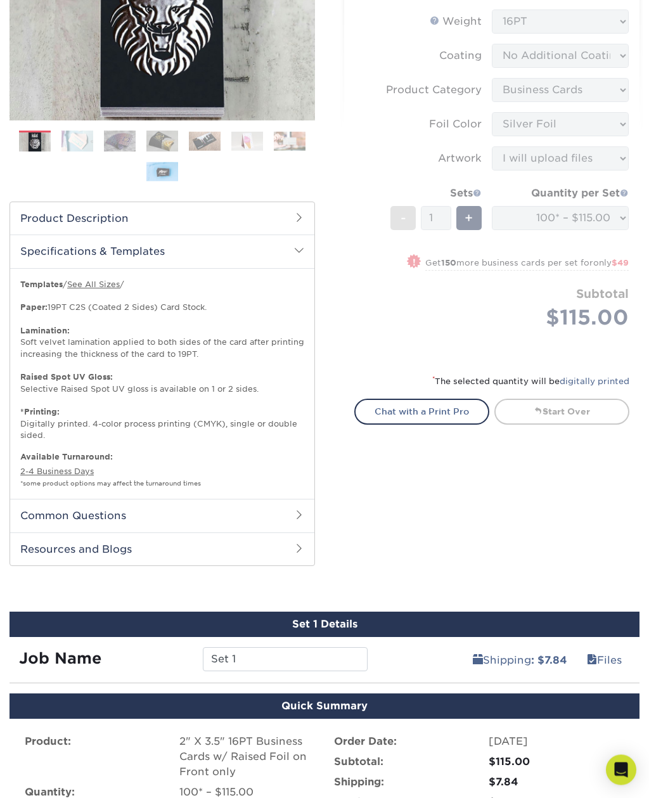
scroll to position [344, 0]
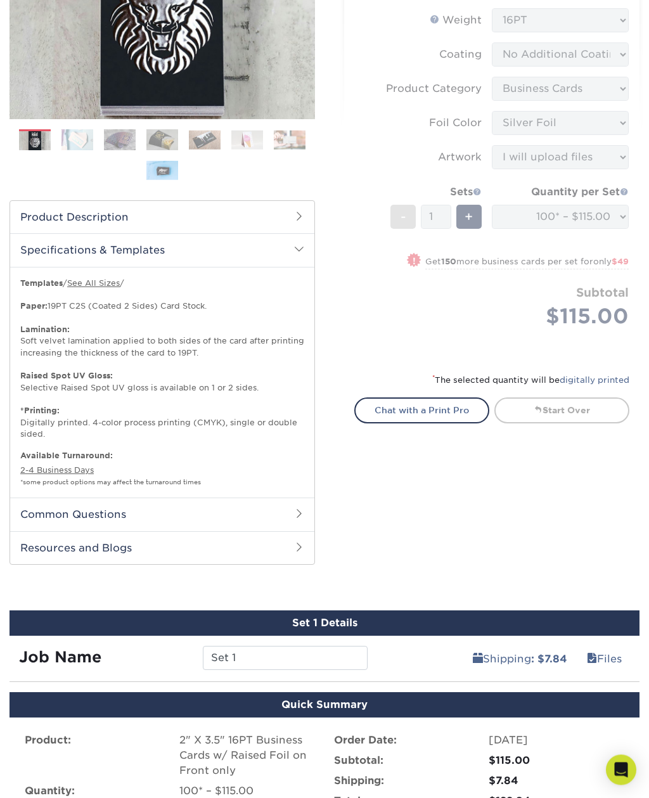
click at [303, 215] on span at bounding box center [299, 217] width 10 height 10
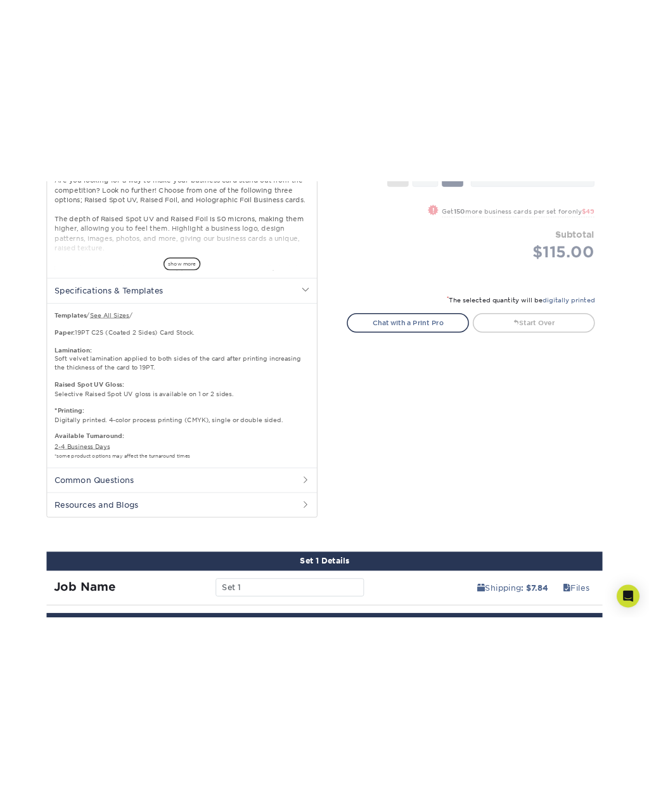
scroll to position [492, 0]
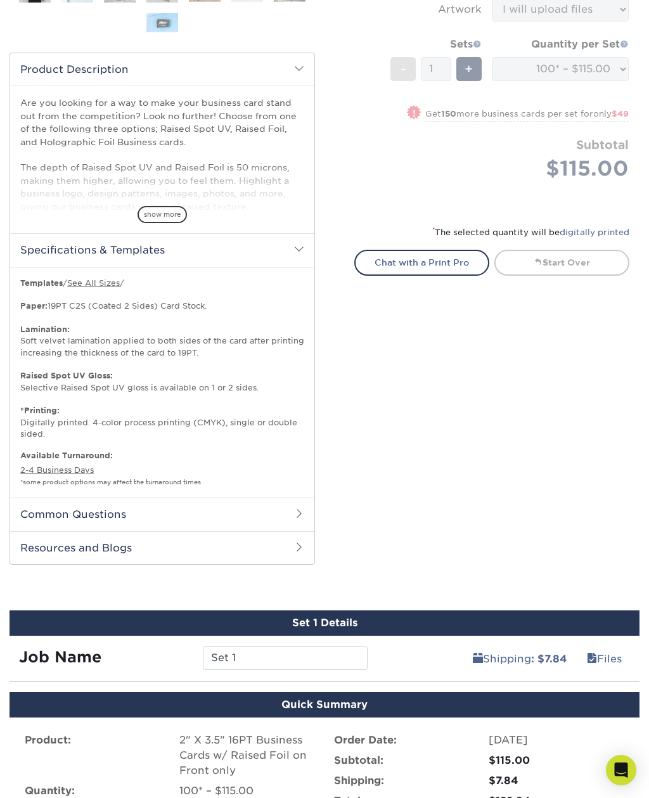
click at [155, 213] on span "show more" at bounding box center [162, 214] width 49 height 17
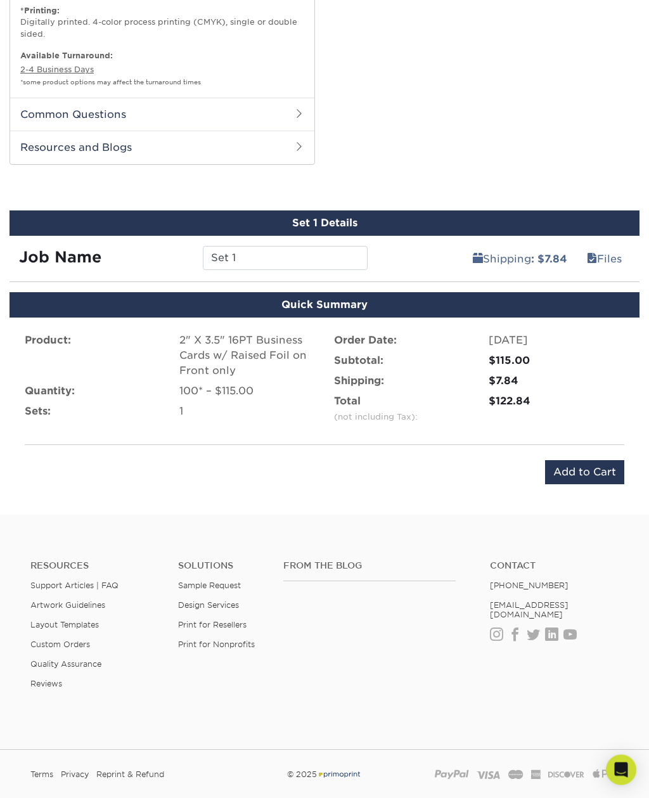
scroll to position [1147, 0]
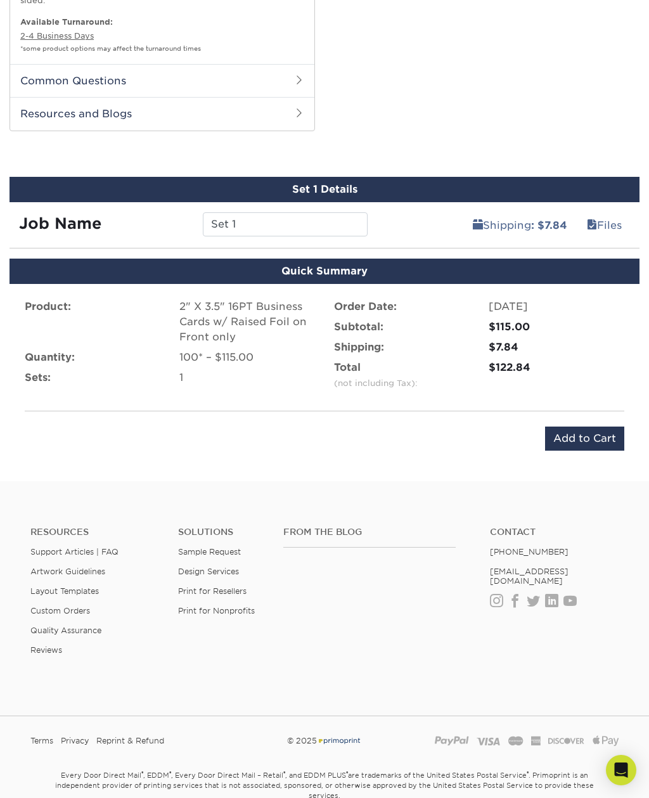
click at [595, 427] on input "Add to Cart" at bounding box center [584, 439] width 79 height 24
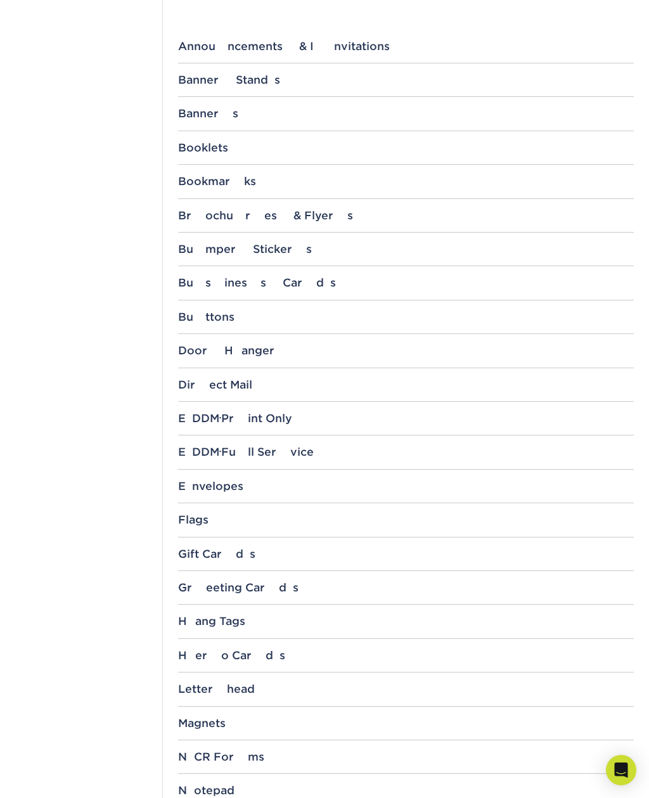
scroll to position [461, 0]
click at [416, 278] on div "Business Cards" at bounding box center [406, 282] width 456 height 13
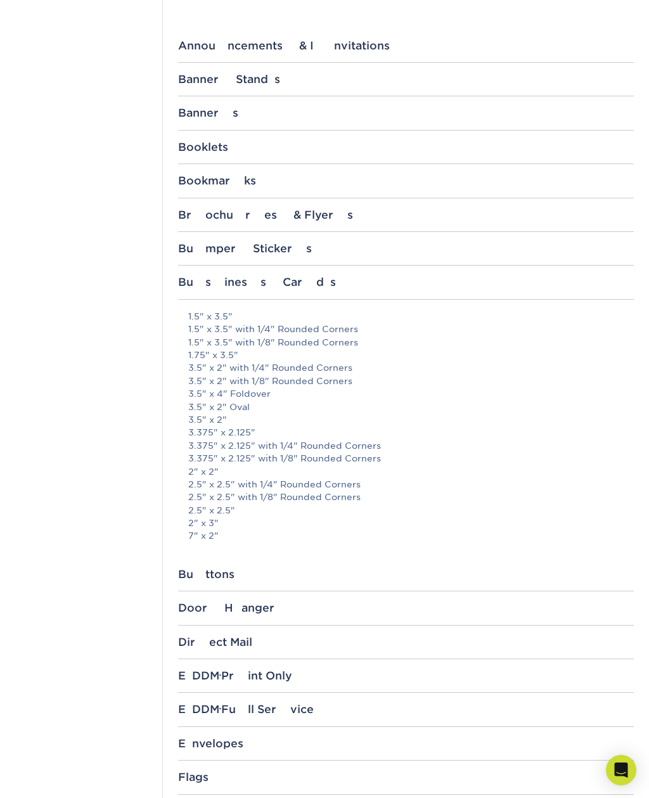
click at [234, 444] on link "3.375" x 2.125" with 1/4" Rounded Corners" at bounding box center [284, 445] width 193 height 10
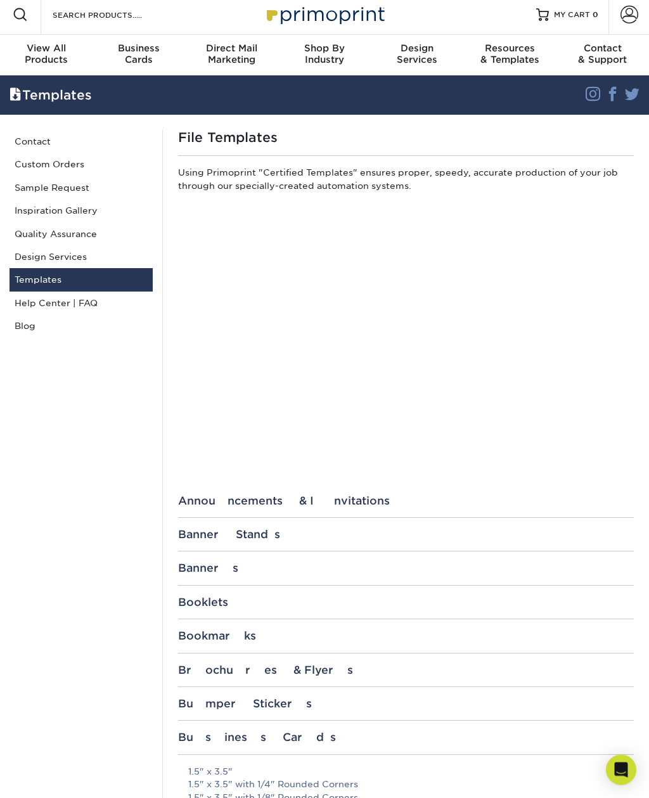
scroll to position [0, 0]
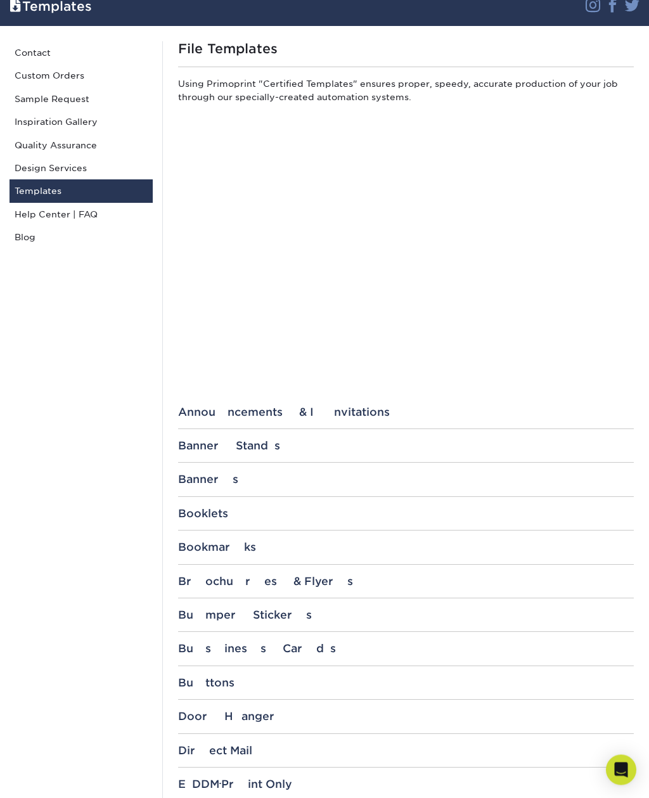
scroll to position [94, 0]
click at [278, 648] on div "Business Cards" at bounding box center [406, 649] width 456 height 13
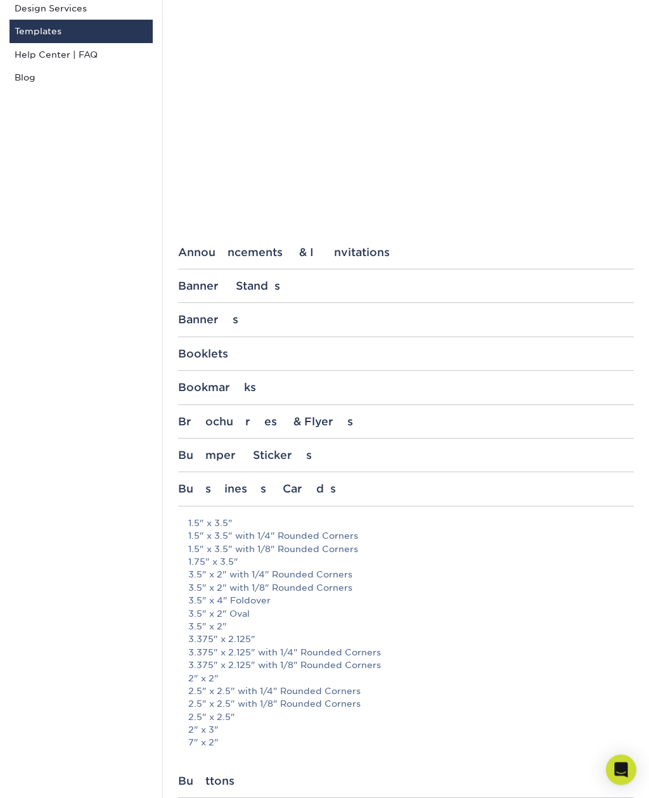
scroll to position [254, 0]
click at [247, 634] on link "3.375" x 2.125"" at bounding box center [221, 639] width 67 height 10
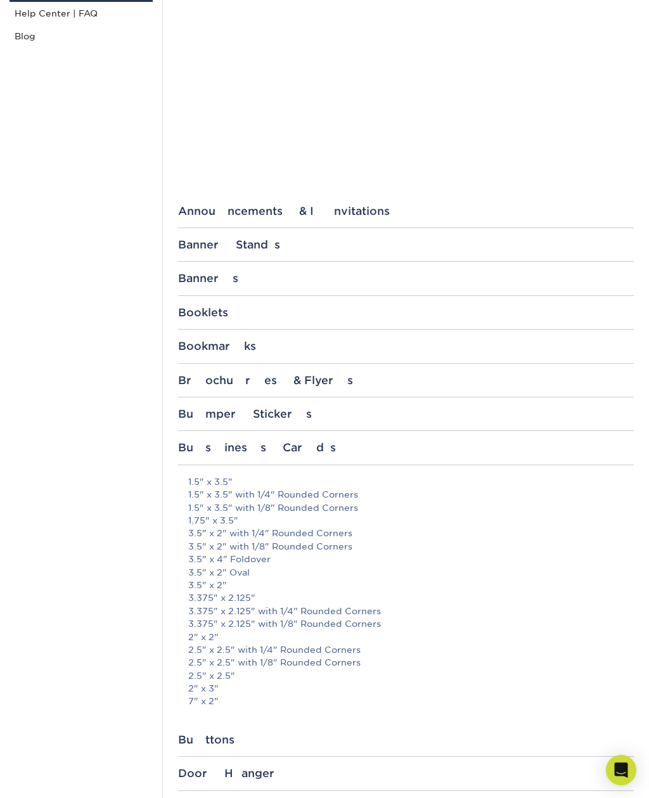
click at [217, 580] on link "3.5" x 2"" at bounding box center [207, 585] width 39 height 10
